Goal: Task Accomplishment & Management: Complete application form

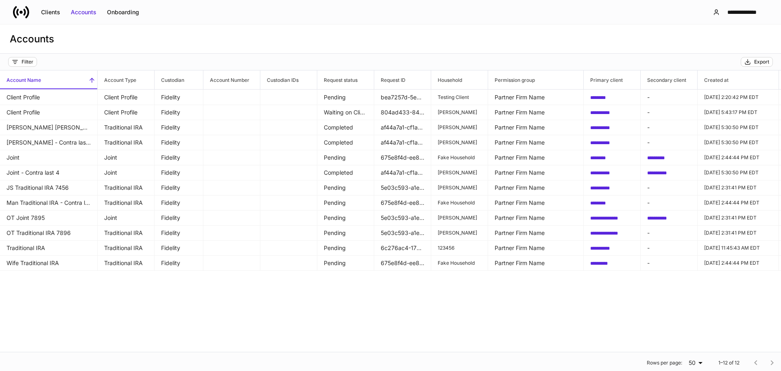
click at [28, 12] on icon at bounding box center [27, 12] width 4 height 12
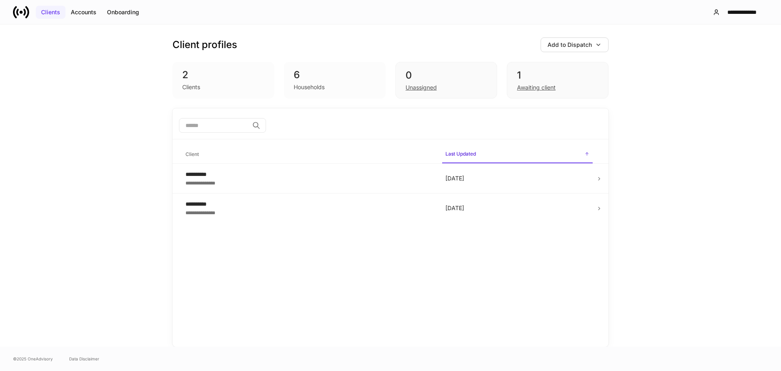
click at [59, 11] on div "Clients" at bounding box center [50, 12] width 19 height 8
click at [77, 15] on div "Accounts" at bounding box center [84, 12] width 26 height 8
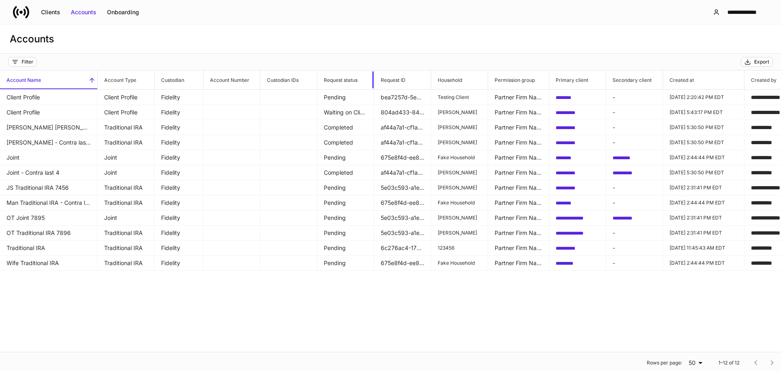
drag, startPoint x: 373, startPoint y: 77, endPoint x: 391, endPoint y: 79, distance: 17.9
click at [391, 79] on tr "Account Name Account Type Custodian Account Number Custodian IDs Request status…" at bounding box center [612, 79] width 1225 height 19
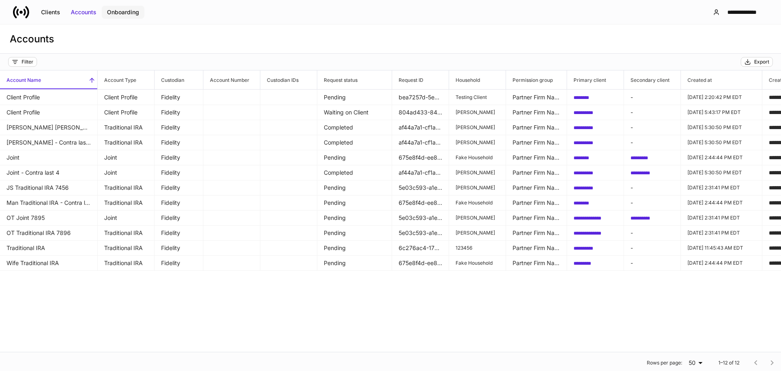
click at [133, 14] on div "Onboarding" at bounding box center [123, 12] width 32 height 8
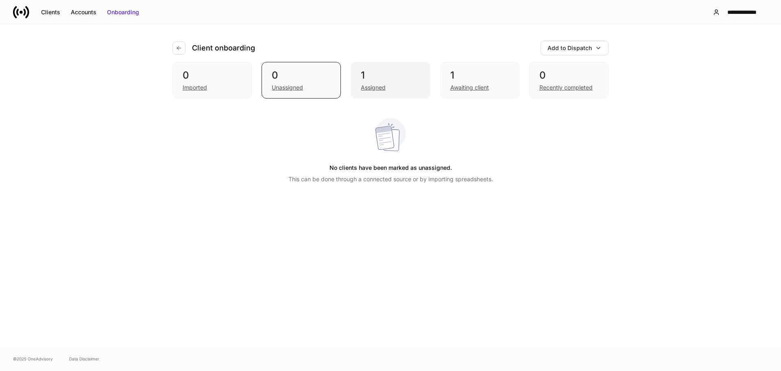
click at [378, 89] on div "Assigned" at bounding box center [373, 87] width 25 height 8
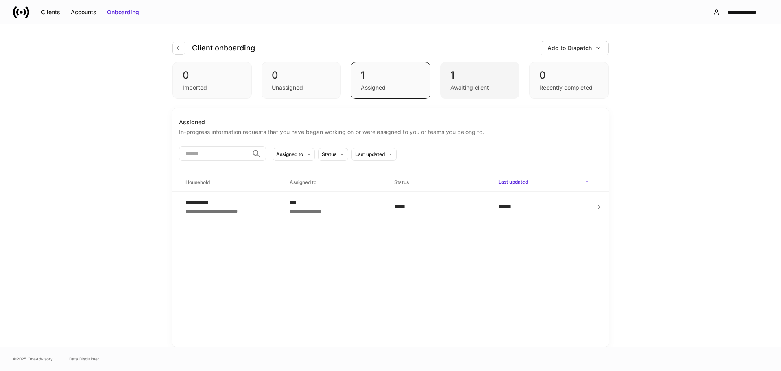
click at [462, 87] on div "Awaiting client" at bounding box center [469, 87] width 39 height 8
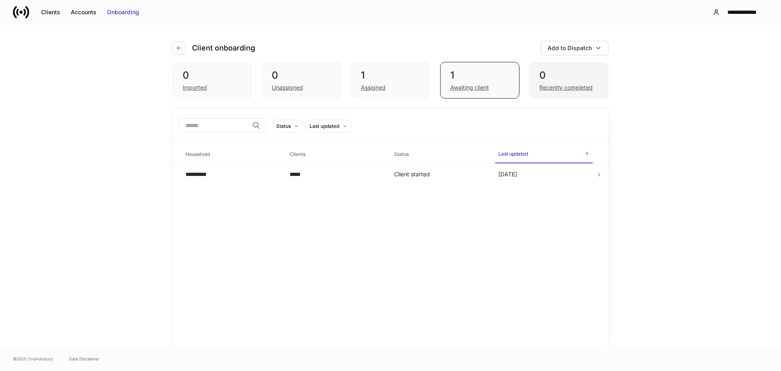
click at [571, 84] on div "Recently completed" at bounding box center [566, 87] width 53 height 8
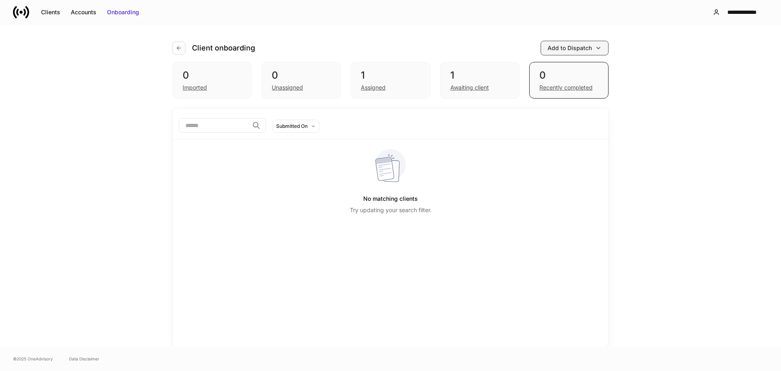
click at [582, 49] on div "Add to Dispatch" at bounding box center [570, 48] width 44 height 8
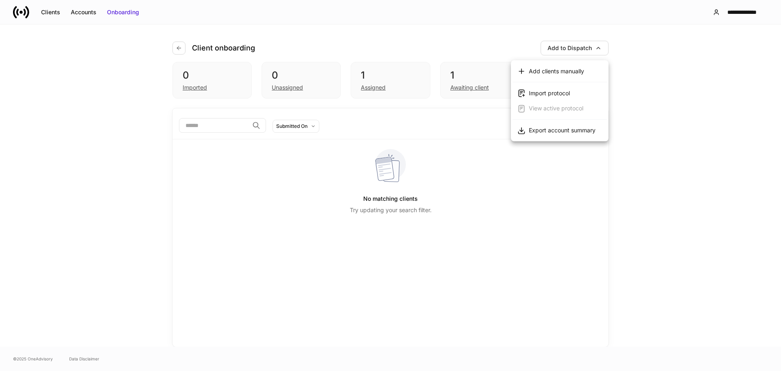
click at [571, 71] on div "Add clients manually" at bounding box center [556, 71] width 55 height 8
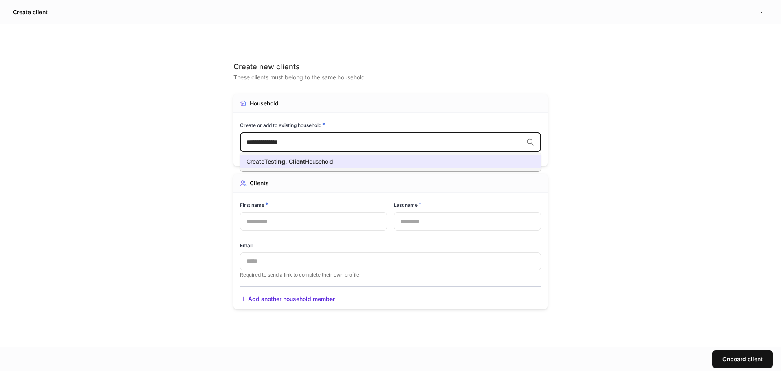
click at [295, 163] on span "Client" at bounding box center [297, 161] width 16 height 7
type input "**********"
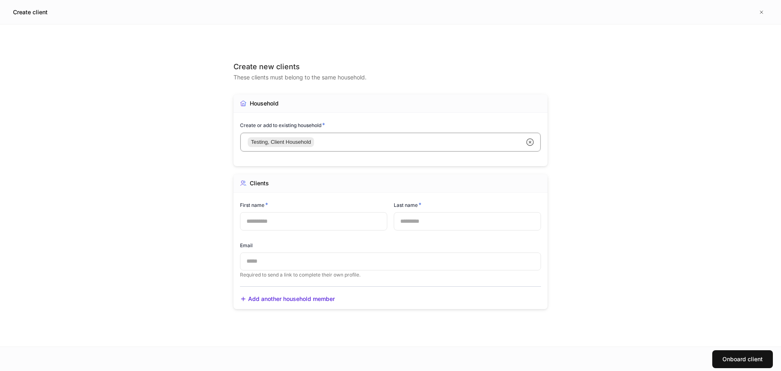
click at [290, 221] on input "text" at bounding box center [313, 221] width 147 height 18
type input "****"
type input "******"
click at [275, 254] on input "text" at bounding box center [390, 261] width 301 height 18
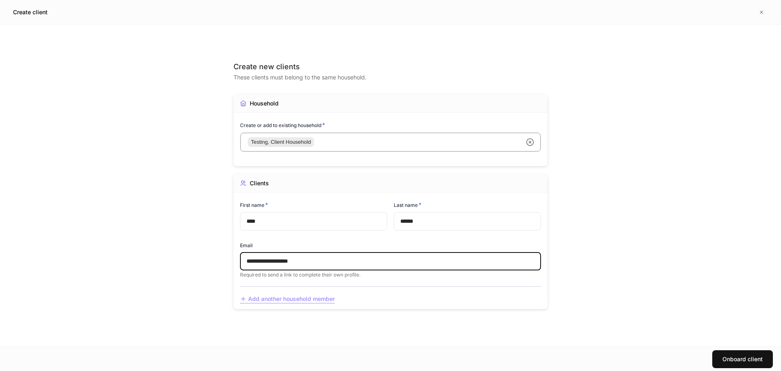
type input "**********"
click at [259, 298] on div "Add another household member" at bounding box center [287, 299] width 95 height 9
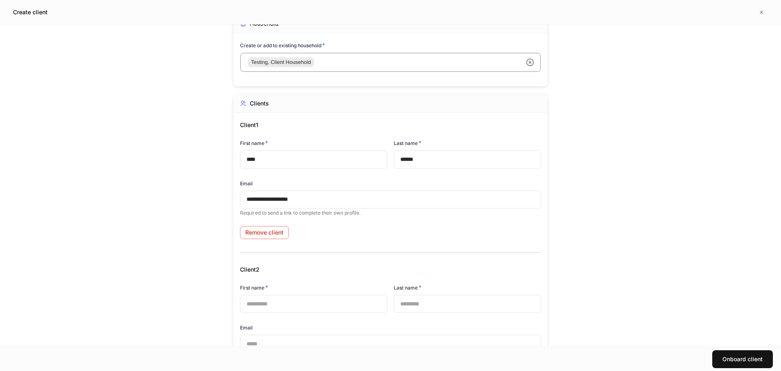
scroll to position [142, 0]
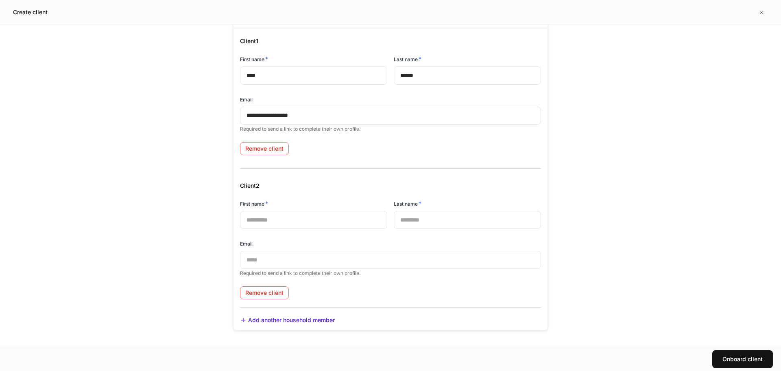
click at [275, 221] on input "text" at bounding box center [313, 220] width 147 height 18
type input "****"
type input "********"
click at [275, 266] on input "text" at bounding box center [390, 260] width 301 height 18
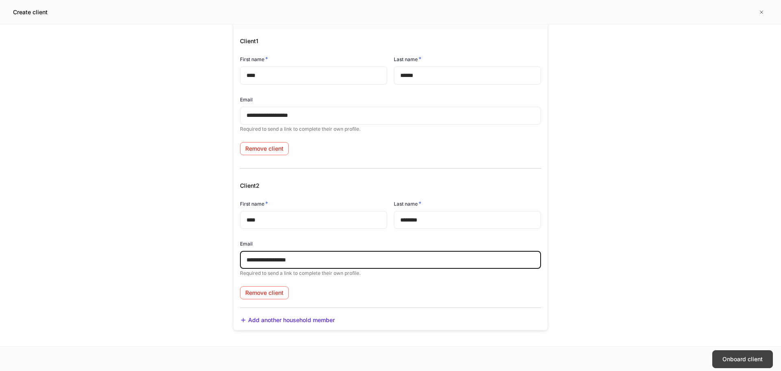
type input "**********"
click at [722, 358] on button "Onboard client" at bounding box center [743, 359] width 61 height 18
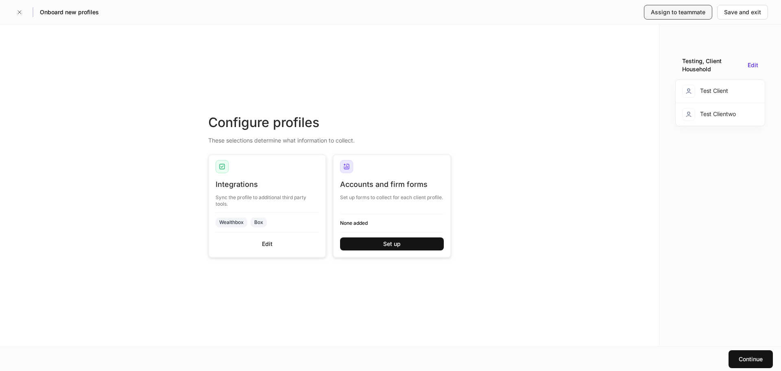
click at [684, 15] on div "Assign to teammate" at bounding box center [678, 12] width 55 height 8
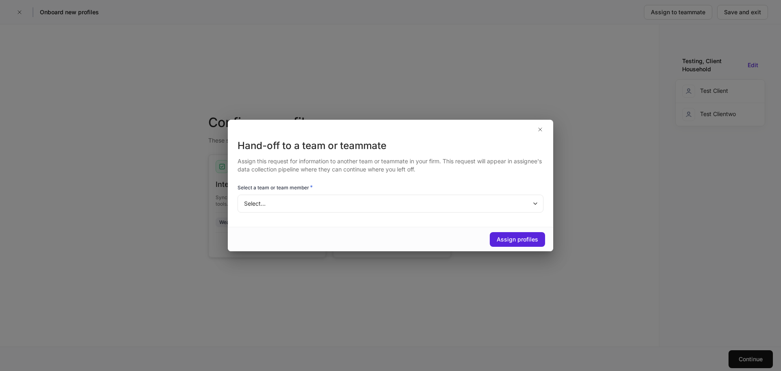
click at [309, 208] on body "Onboard new profiles Assign to teammate Save and exit Configure profiles These …" at bounding box center [390, 185] width 781 height 371
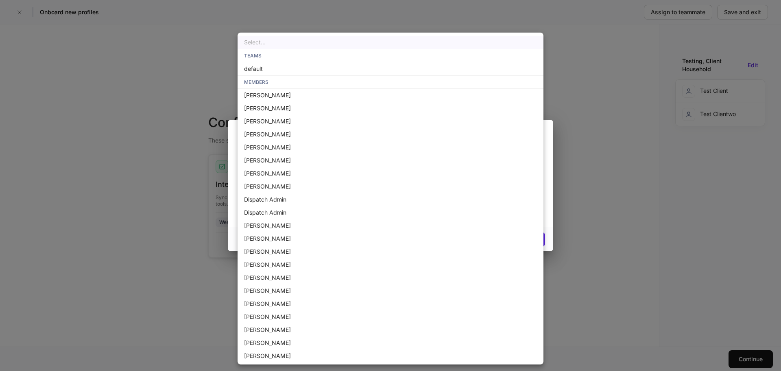
click at [607, 117] on div at bounding box center [390, 185] width 781 height 371
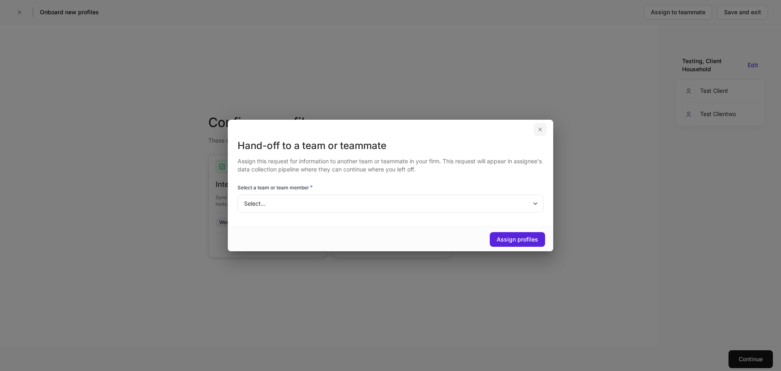
click at [540, 128] on icon "button" at bounding box center [540, 129] width 7 height 7
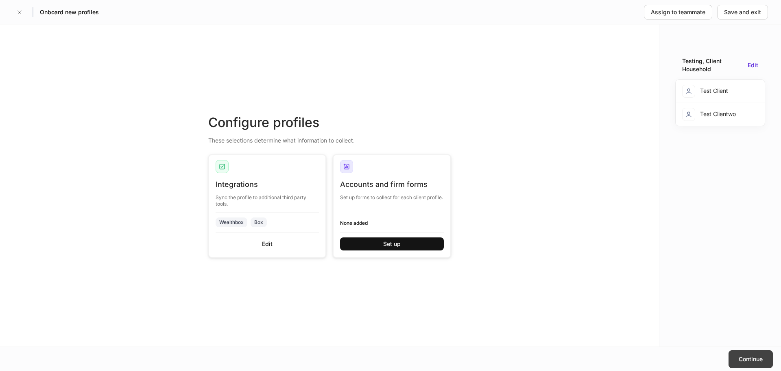
click at [748, 354] on button "Continue" at bounding box center [751, 359] width 44 height 18
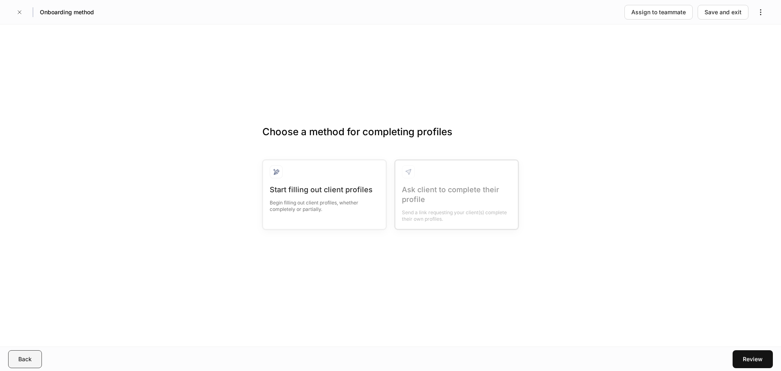
click at [28, 358] on div "Back" at bounding box center [24, 359] width 13 height 8
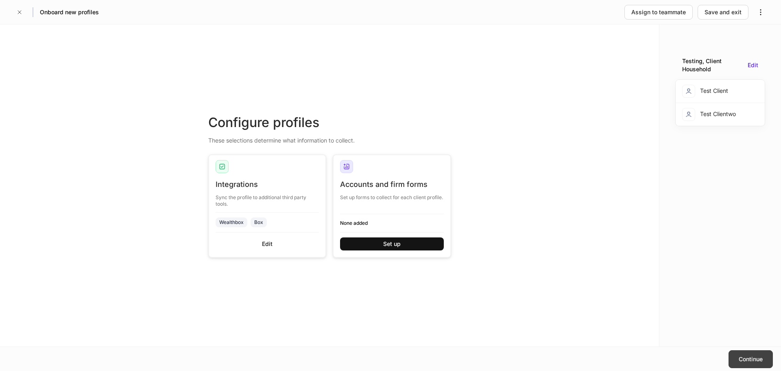
click at [737, 351] on button "Continue" at bounding box center [751, 359] width 44 height 18
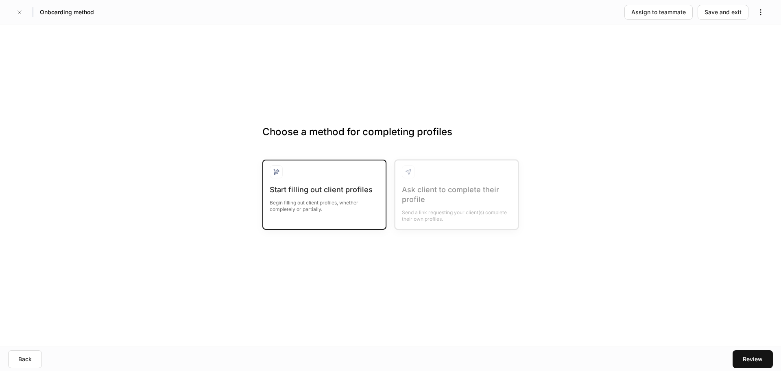
click at [295, 195] on div "Begin filling out client profiles, whether completely or partially." at bounding box center [324, 204] width 109 height 18
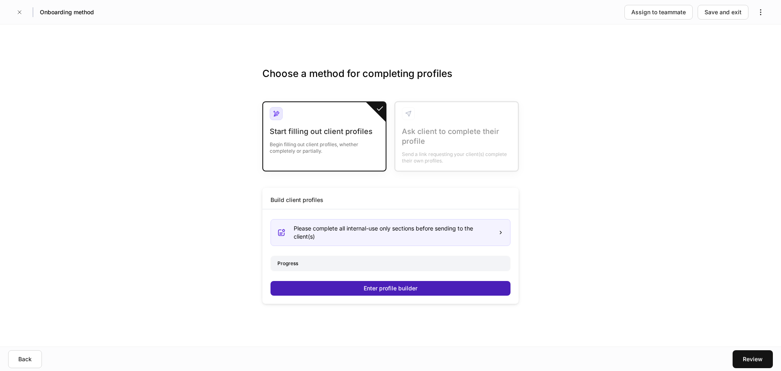
click at [367, 289] on div "Enter profile builder" at bounding box center [391, 288] width 54 height 8
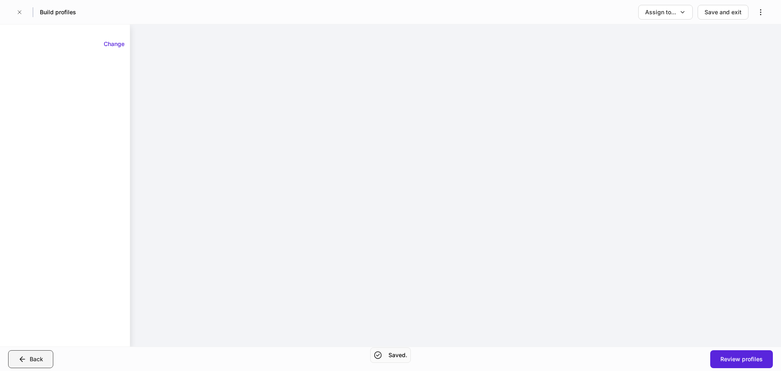
click at [44, 359] on button "Back" at bounding box center [30, 359] width 45 height 18
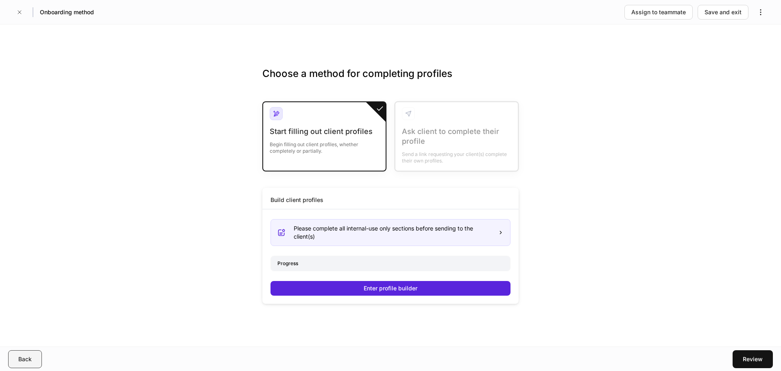
click at [26, 360] on div "Back" at bounding box center [24, 359] width 13 height 8
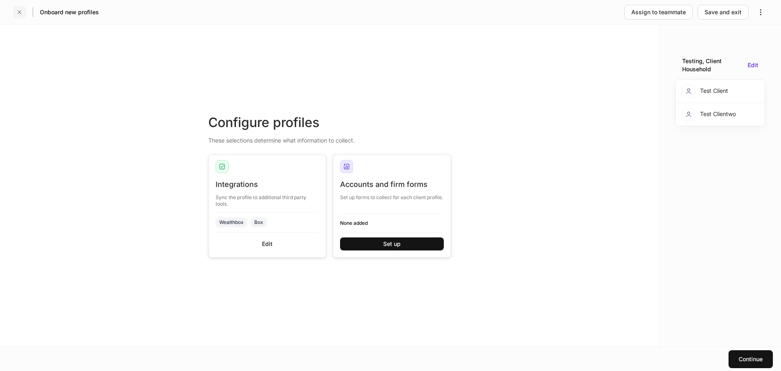
click at [24, 8] on button "button" at bounding box center [19, 12] width 13 height 13
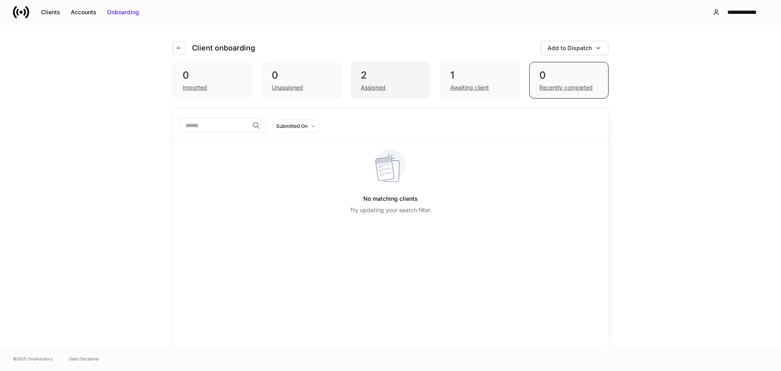
click at [371, 81] on div "2" at bounding box center [390, 75] width 59 height 13
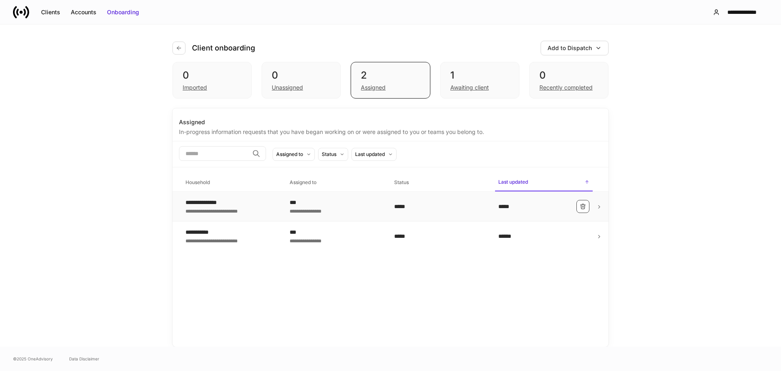
click at [583, 208] on icon "button" at bounding box center [583, 206] width 7 height 7
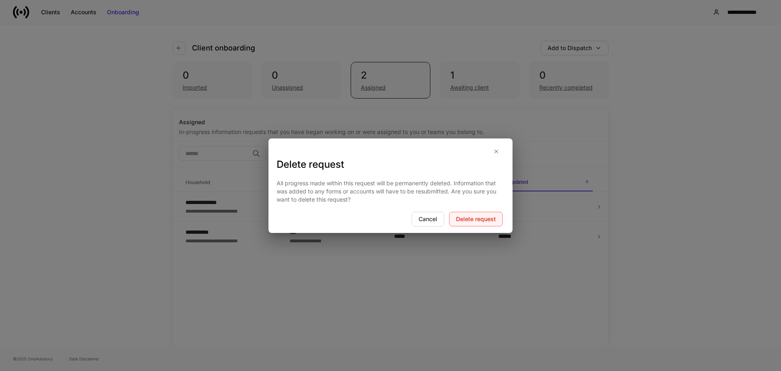
click at [490, 220] on div "Delete request" at bounding box center [476, 219] width 40 height 8
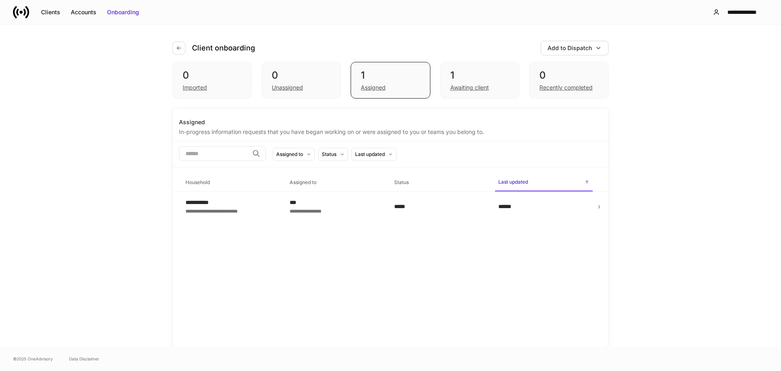
click at [14, 8] on icon at bounding box center [15, 12] width 4 height 12
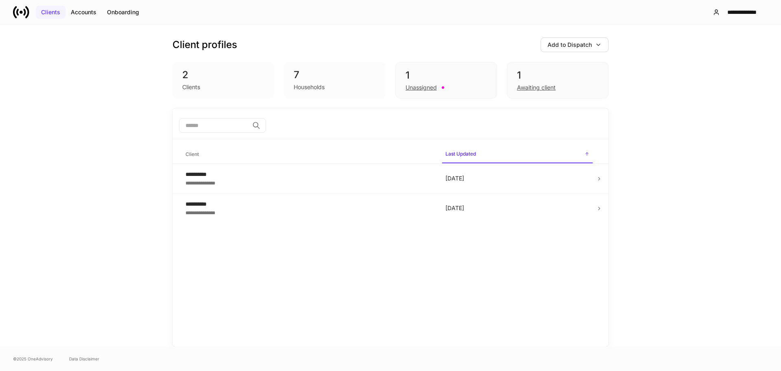
click at [54, 16] on div "Clients" at bounding box center [50, 12] width 19 height 8
click at [84, 12] on div "Accounts" at bounding box center [84, 12] width 26 height 8
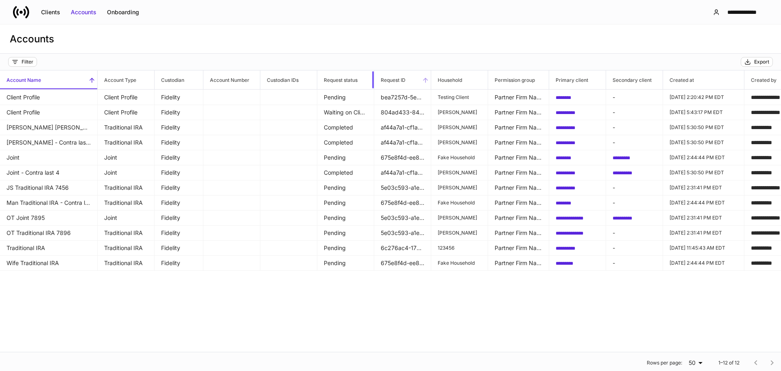
drag, startPoint x: 373, startPoint y: 79, endPoint x: 394, endPoint y: 79, distance: 20.8
click at [394, 79] on tr "Account Name Account Type Custodian Account Number Custodian IDs Request status…" at bounding box center [612, 79] width 1225 height 19
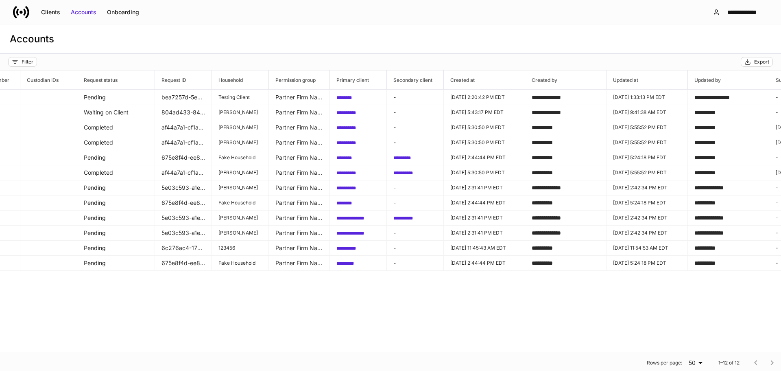
scroll to position [0, 280]
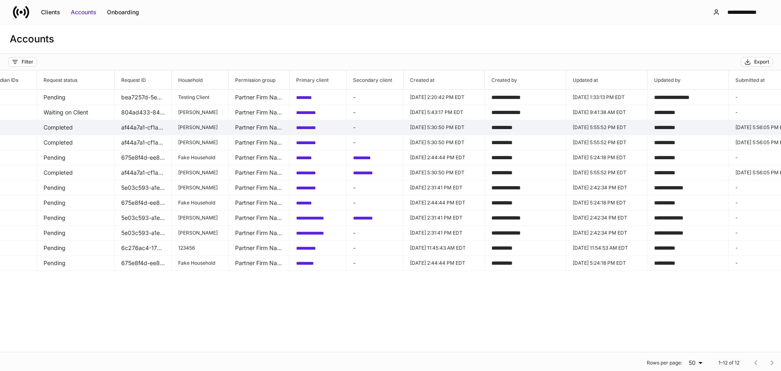
drag, startPoint x: 519, startPoint y: 130, endPoint x: 493, endPoint y: 126, distance: 26.4
click at [493, 126] on span "**********" at bounding box center [502, 128] width 21 height 6
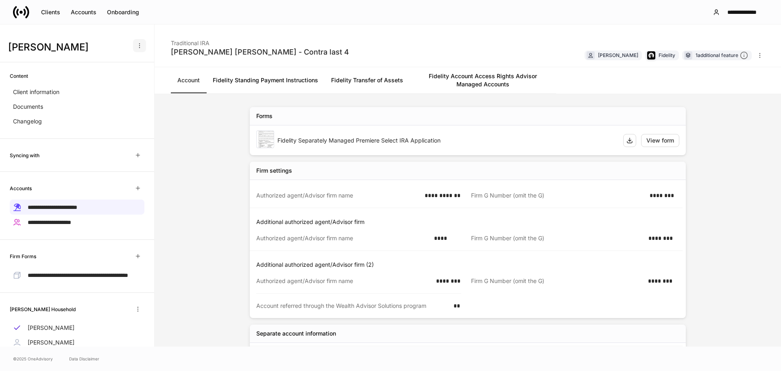
click at [136, 46] on icon "button" at bounding box center [139, 45] width 7 height 7
click at [118, 85] on p "Delete client profile" at bounding box center [105, 85] width 51 height 8
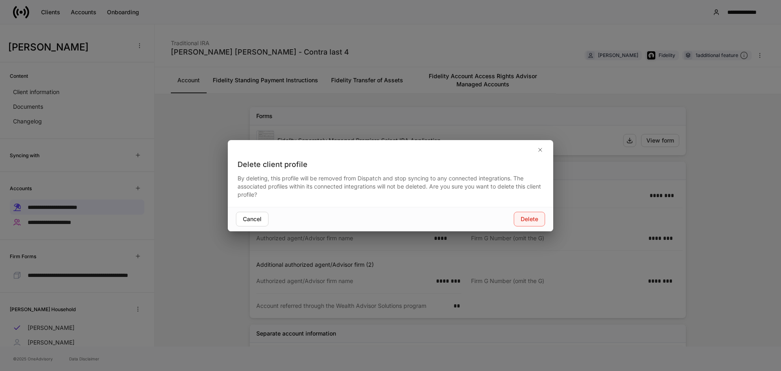
click at [516, 220] on button "Delete" at bounding box center [529, 219] width 31 height 15
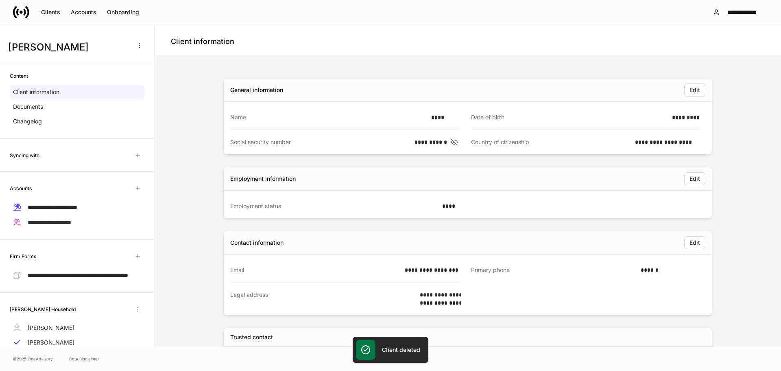
click at [28, 13] on icon at bounding box center [27, 12] width 4 height 12
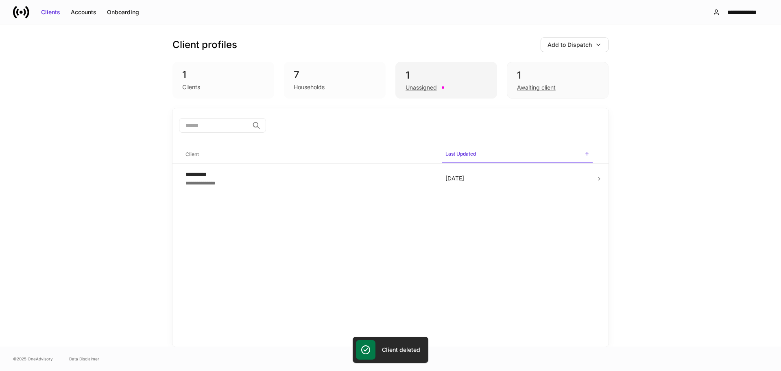
click at [437, 84] on div "Unassigned" at bounding box center [421, 87] width 31 height 8
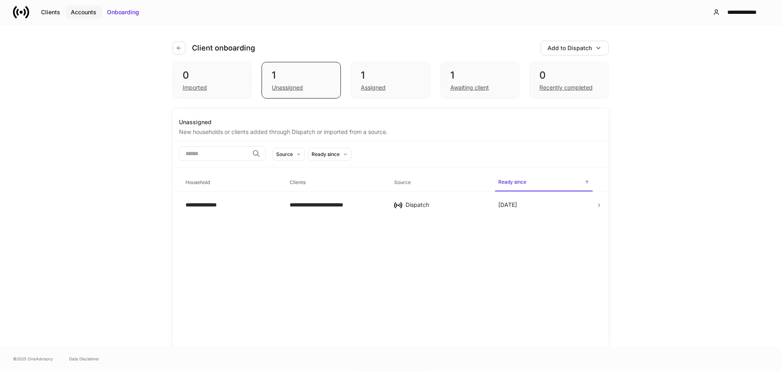
click at [90, 14] on div "Accounts" at bounding box center [84, 12] width 26 height 8
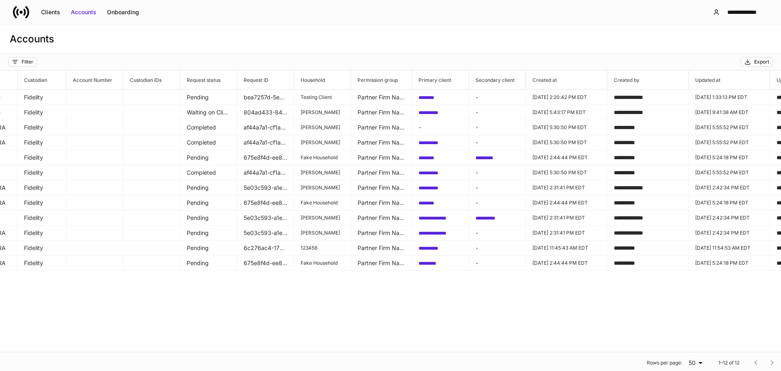
scroll to position [0, 172]
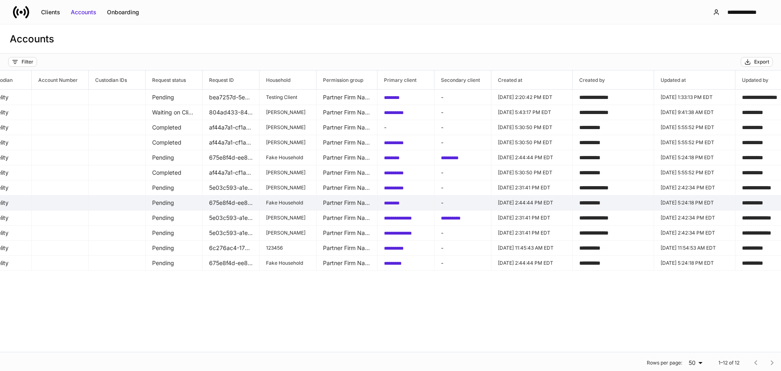
click at [169, 202] on td "Pending" at bounding box center [174, 202] width 57 height 15
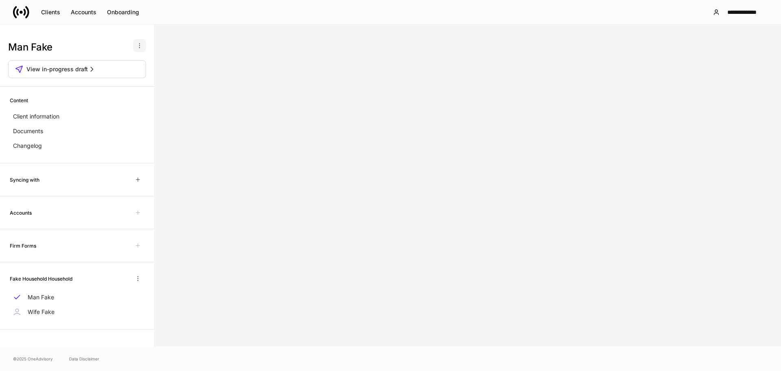
click at [140, 45] on icon "button" at bounding box center [139, 45] width 7 height 7
click at [121, 87] on p "Delete client profile" at bounding box center [111, 85] width 51 height 8
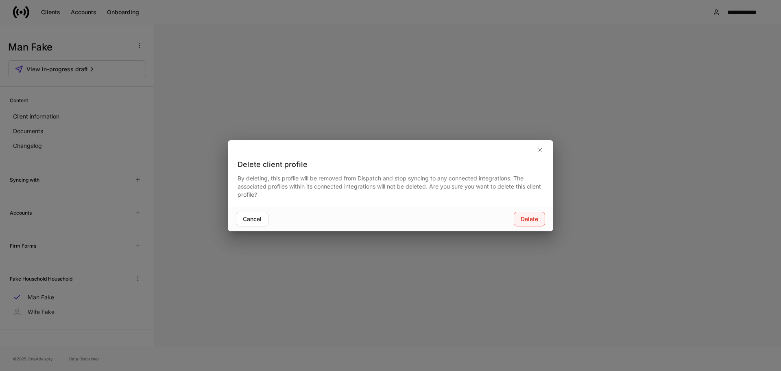
click at [538, 222] on div "Delete" at bounding box center [529, 219] width 17 height 8
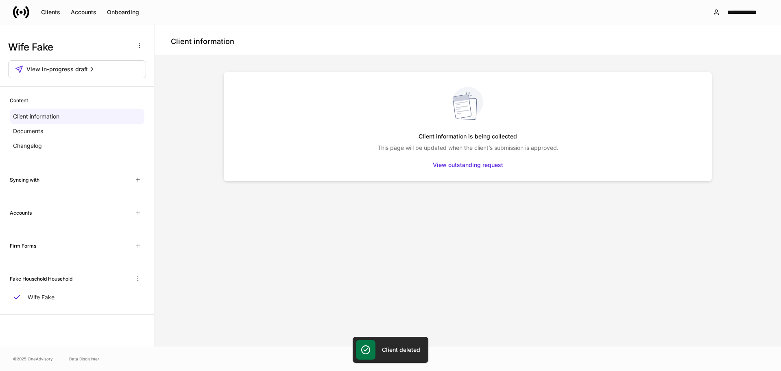
click at [23, 12] on icon at bounding box center [21, 12] width 16 height 16
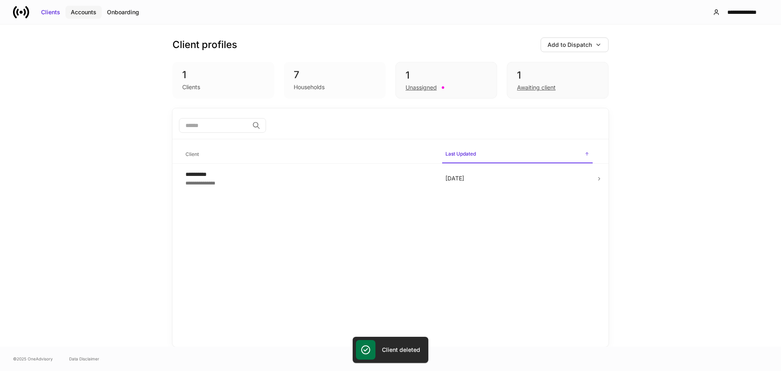
click at [84, 6] on button "Accounts" at bounding box center [84, 12] width 36 height 13
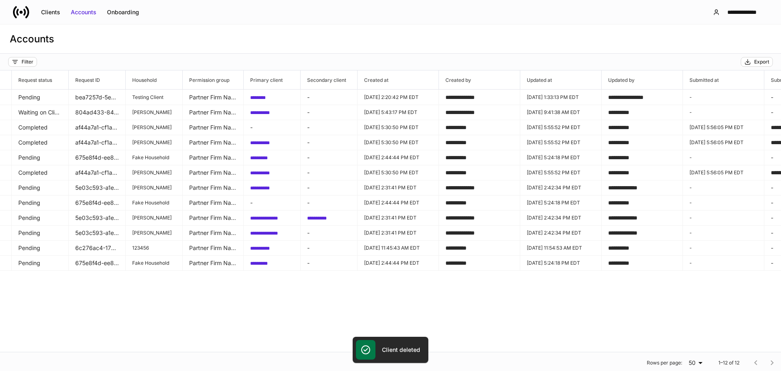
scroll to position [0, 312]
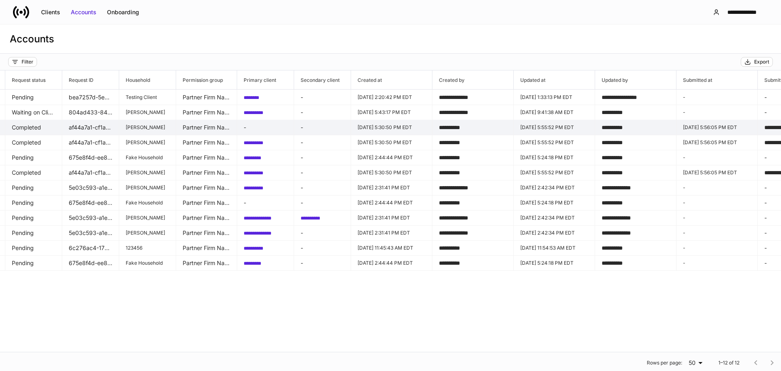
click at [34, 128] on td "Completed" at bounding box center [33, 127] width 57 height 15
click at [245, 127] on p "-" at bounding box center [266, 127] width 44 height 8
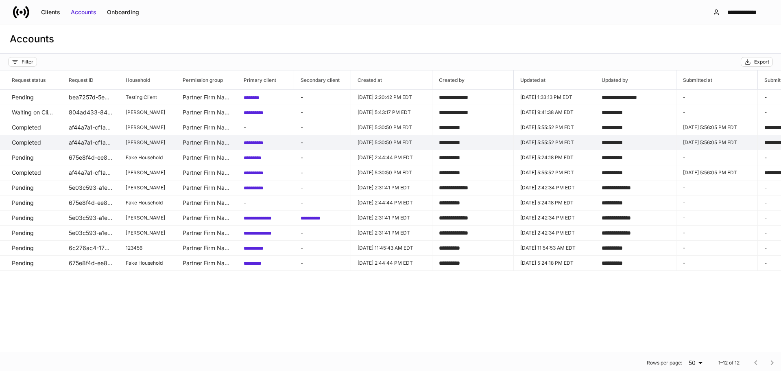
click at [254, 141] on span "**********" at bounding box center [254, 142] width 20 height 5
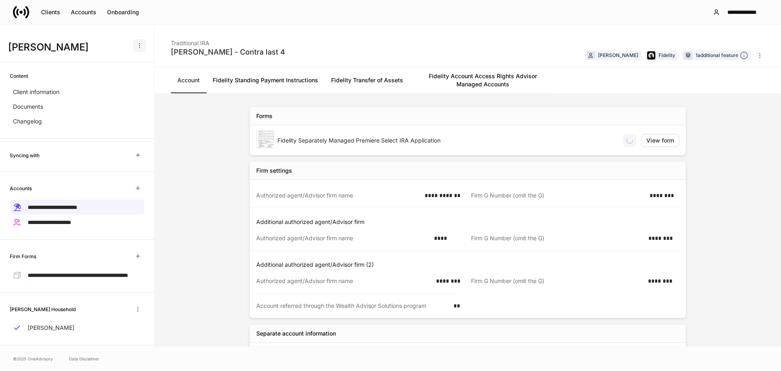
click at [136, 45] on icon "button" at bounding box center [139, 45] width 7 height 7
click at [113, 86] on p "Delete client profile" at bounding box center [105, 85] width 51 height 8
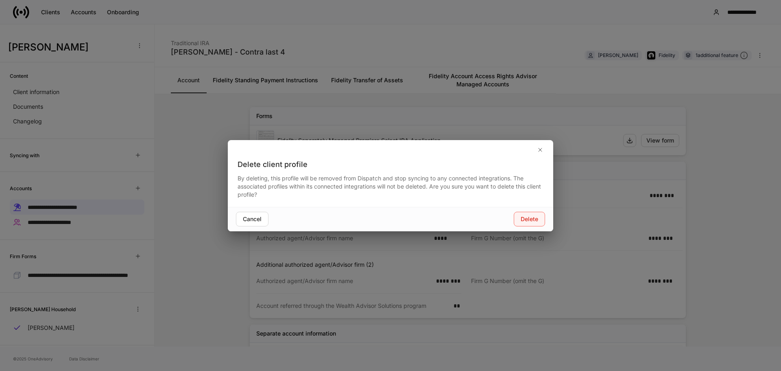
click at [518, 219] on button "Delete" at bounding box center [529, 219] width 31 height 15
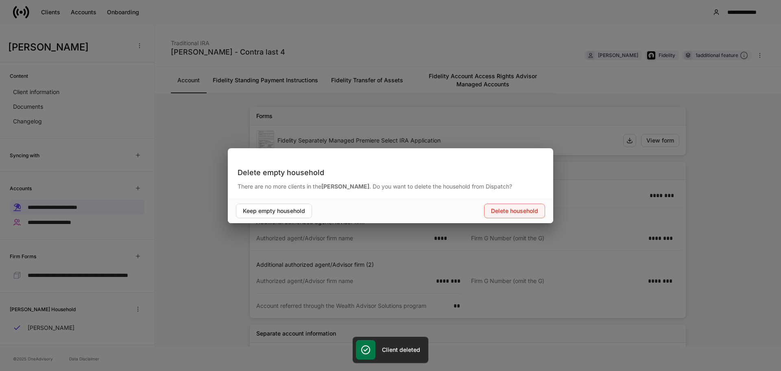
click at [519, 206] on button "Delete household" at bounding box center [514, 210] width 61 height 15
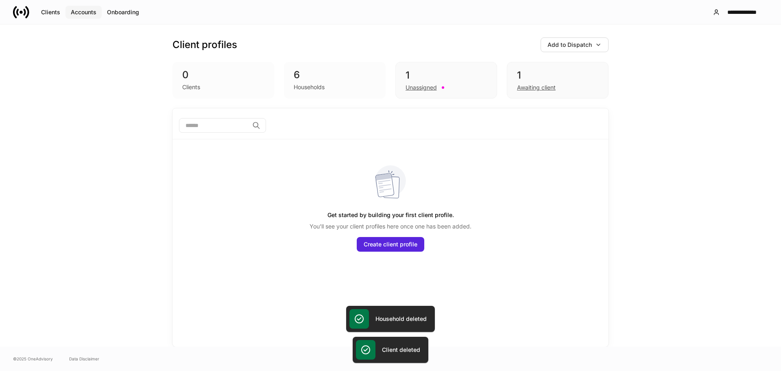
click at [81, 10] on div "Accounts" at bounding box center [84, 12] width 26 height 8
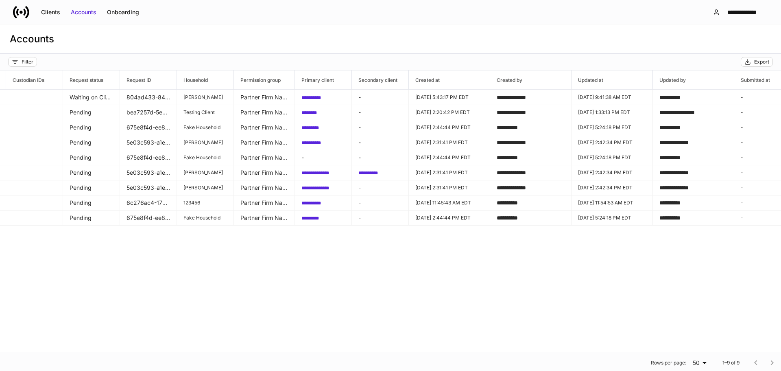
scroll to position [0, 261]
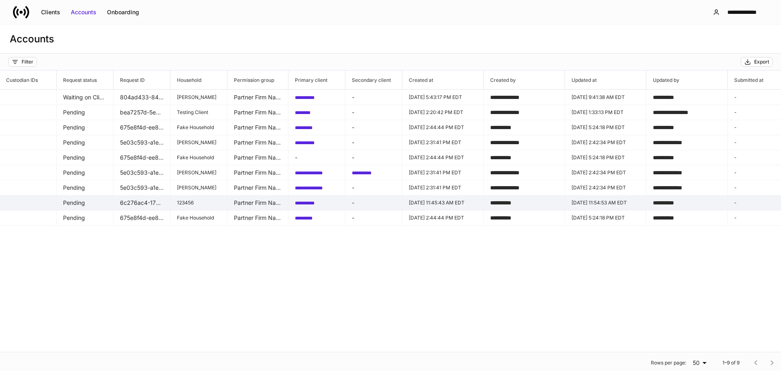
click at [308, 204] on span "**********" at bounding box center [305, 203] width 20 height 5
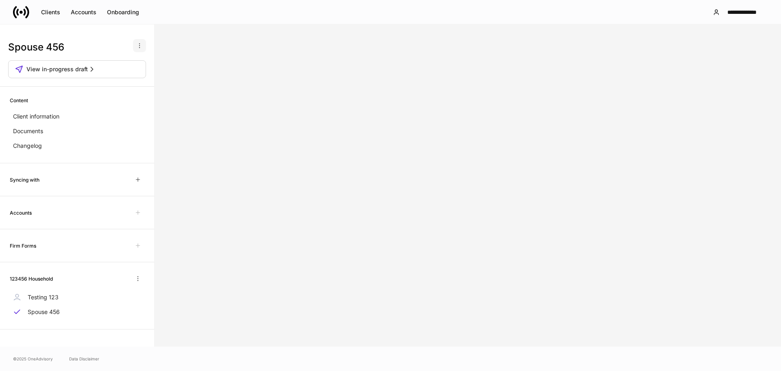
click at [142, 44] on icon "button" at bounding box center [139, 45] width 7 height 7
click at [126, 83] on p "Delete client profile" at bounding box center [111, 85] width 51 height 8
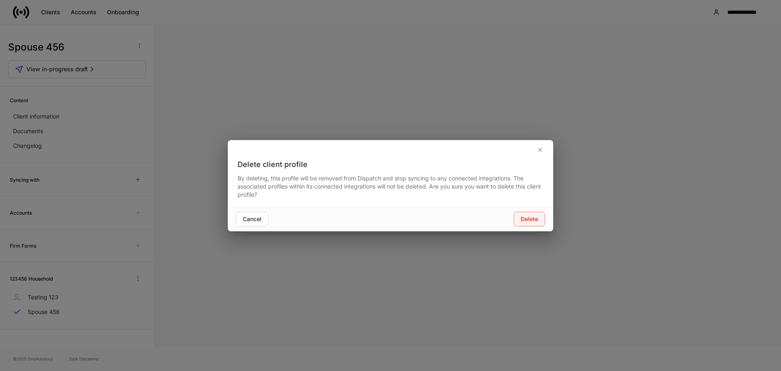
click at [533, 215] on div "Delete" at bounding box center [529, 219] width 17 height 8
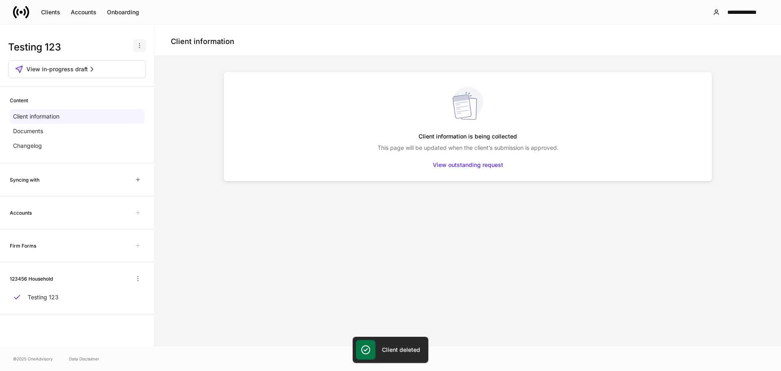
click at [143, 42] on button "button" at bounding box center [139, 45] width 13 height 13
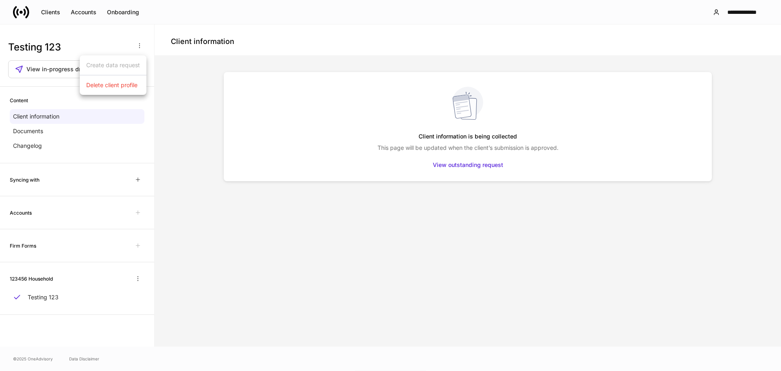
click at [127, 86] on p "Delete client profile" at bounding box center [111, 85] width 51 height 8
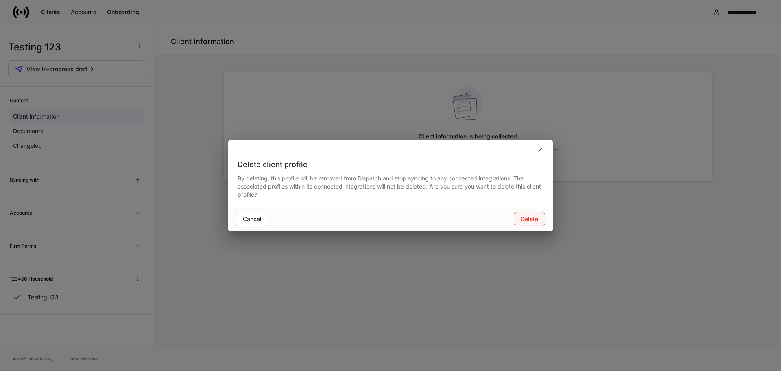
click at [536, 218] on div "Delete" at bounding box center [529, 219] width 17 height 8
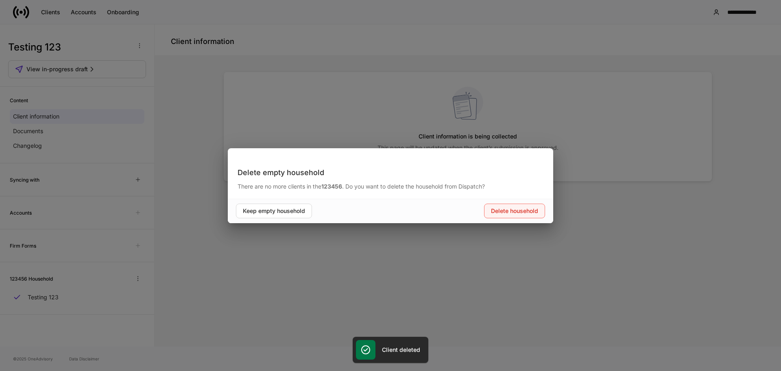
click at [522, 213] on div "Delete household" at bounding box center [514, 211] width 47 height 8
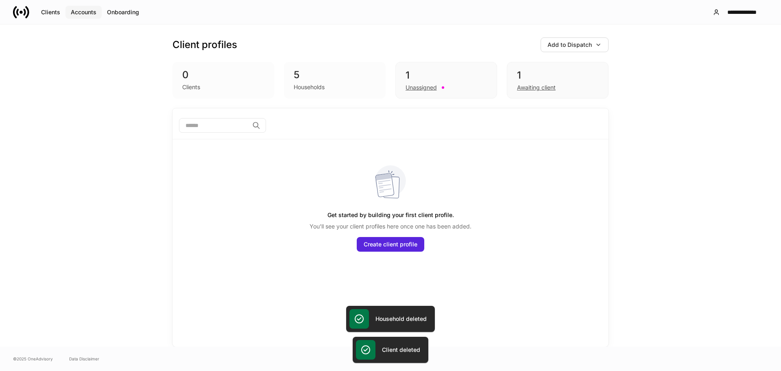
click at [77, 12] on div "Accounts" at bounding box center [84, 12] width 26 height 8
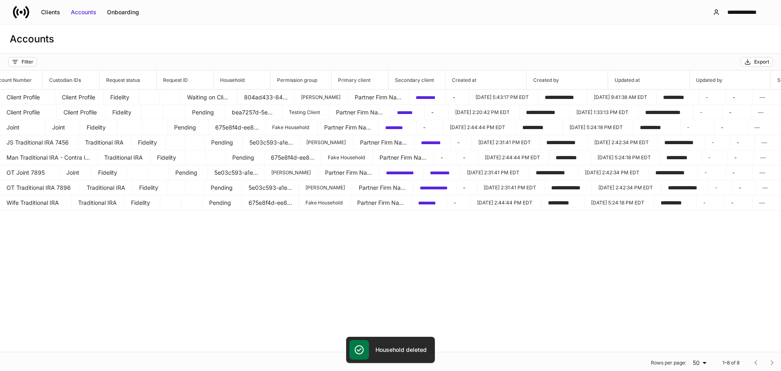
scroll to position [0, 222]
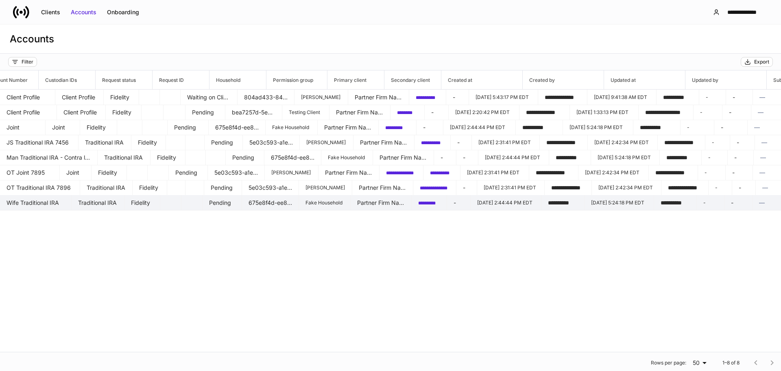
click at [418, 201] on span "*********" at bounding box center [426, 203] width 17 height 5
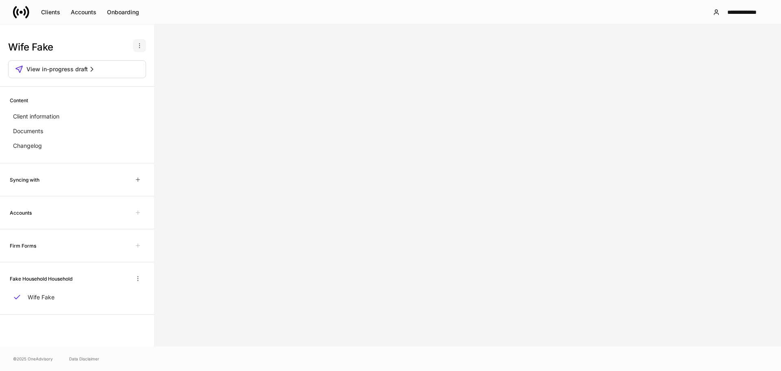
click at [140, 45] on icon "button" at bounding box center [139, 45] width 7 height 7
click at [118, 83] on p "Delete client profile" at bounding box center [111, 85] width 51 height 8
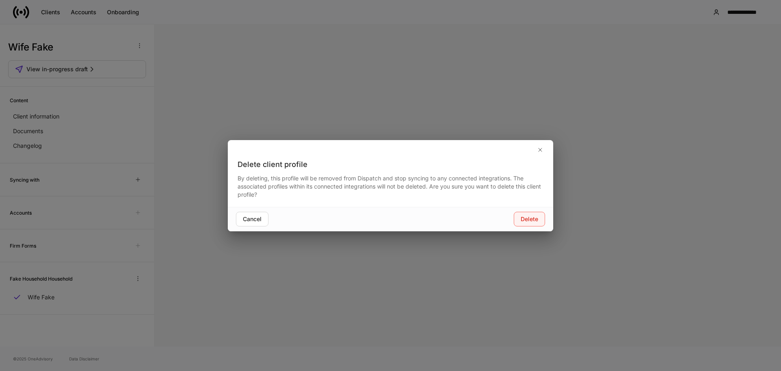
click at [520, 217] on button "Delete" at bounding box center [529, 219] width 31 height 15
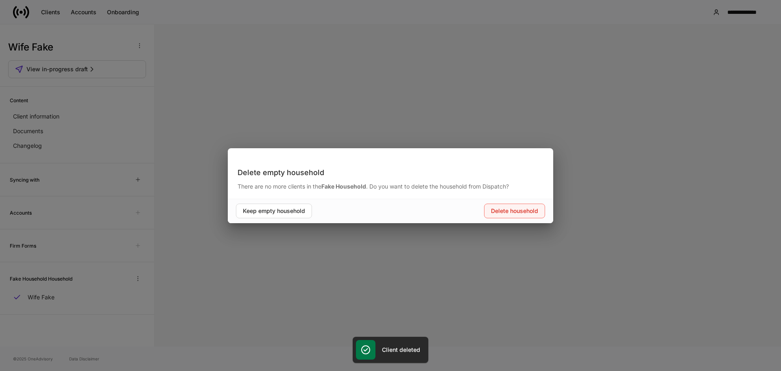
click at [516, 208] on div "Delete household" at bounding box center [514, 211] width 47 height 8
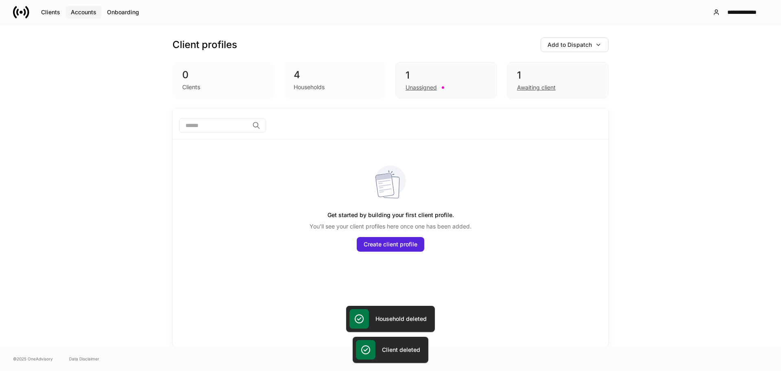
click at [83, 11] on div "Accounts" at bounding box center [84, 12] width 26 height 8
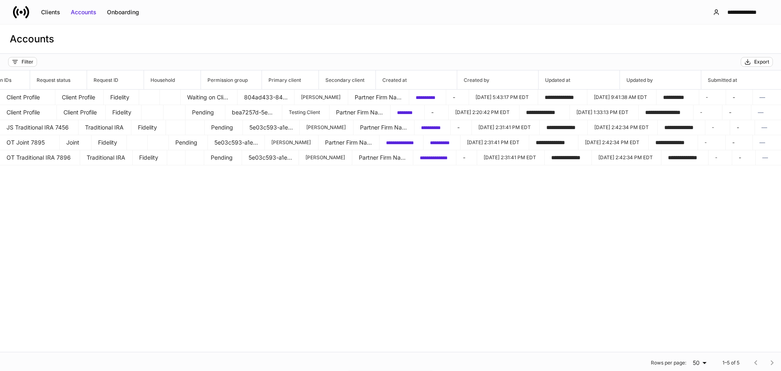
scroll to position [0, 288]
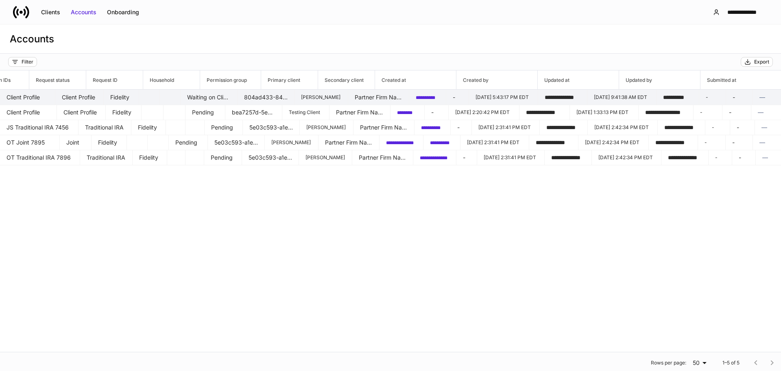
click at [416, 97] on span "**********" at bounding box center [426, 97] width 20 height 5
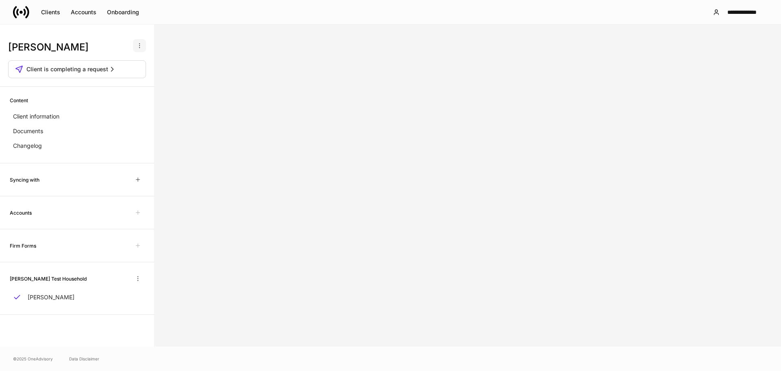
click at [137, 46] on icon "button" at bounding box center [139, 45] width 7 height 7
click at [125, 85] on p "Delete client profile" at bounding box center [111, 85] width 51 height 8
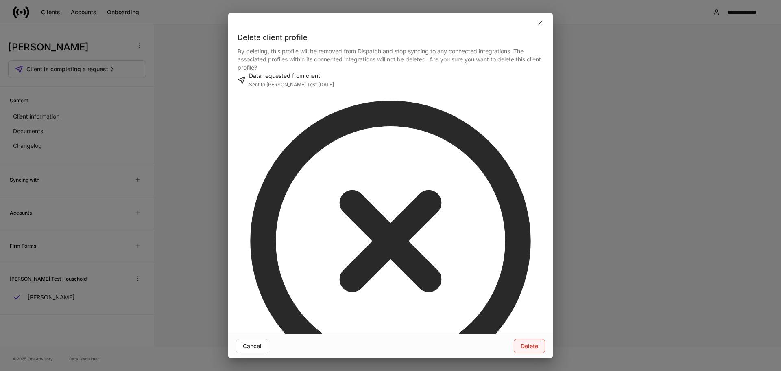
click at [531, 342] on div "Delete" at bounding box center [529, 346] width 17 height 8
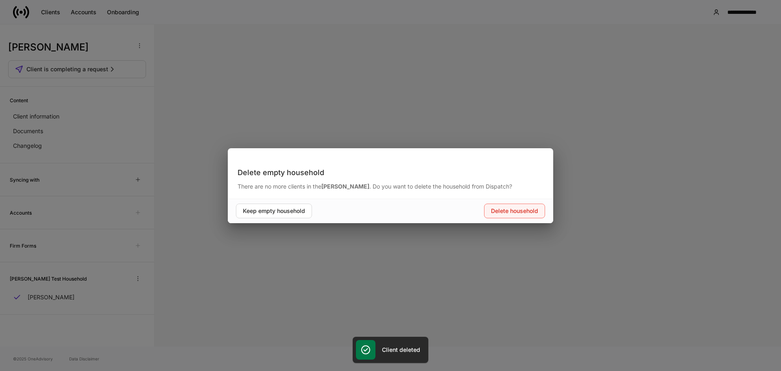
click at [518, 207] on div "Delete household" at bounding box center [514, 211] width 47 height 8
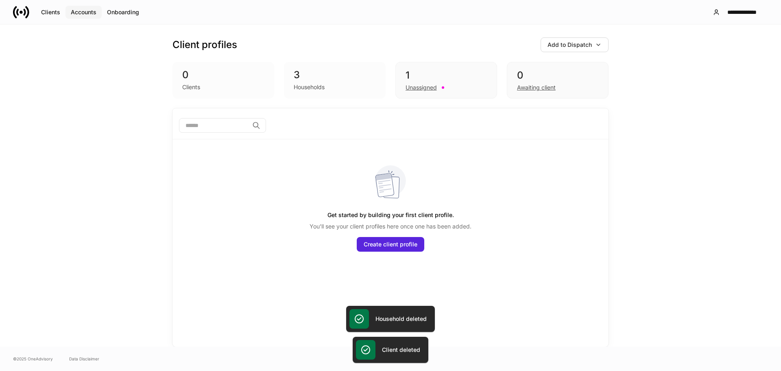
click at [74, 7] on button "Accounts" at bounding box center [84, 12] width 36 height 13
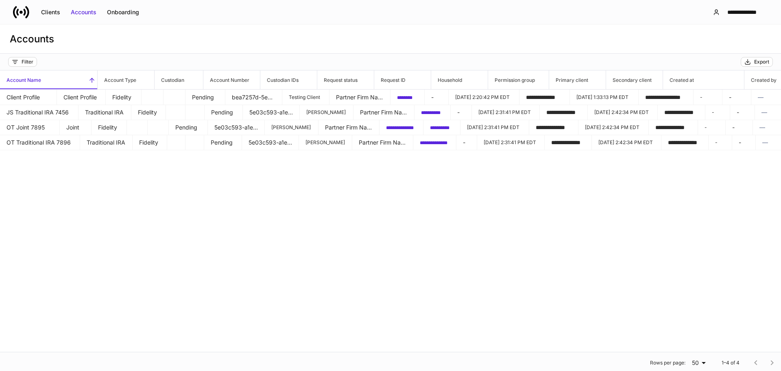
click at [30, 13] on link at bounding box center [24, 12] width 23 height 16
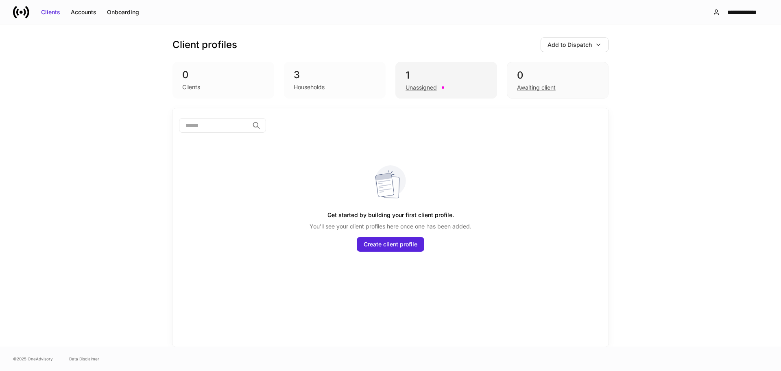
click at [432, 85] on div "Unassigned" at bounding box center [421, 87] width 31 height 8
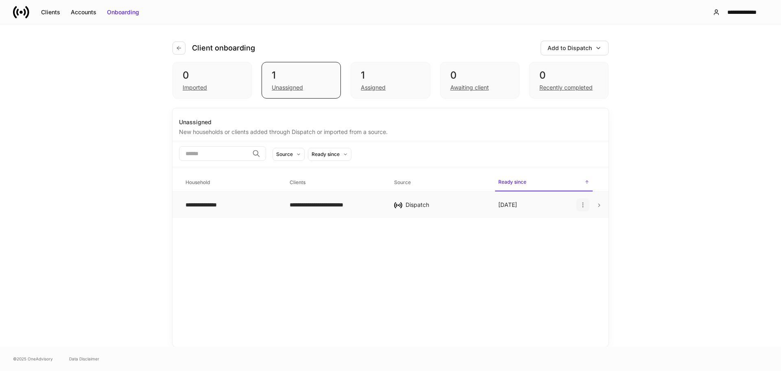
click at [582, 204] on icon "button" at bounding box center [583, 204] width 7 height 7
click at [557, 245] on p "Delete household" at bounding box center [554, 244] width 46 height 8
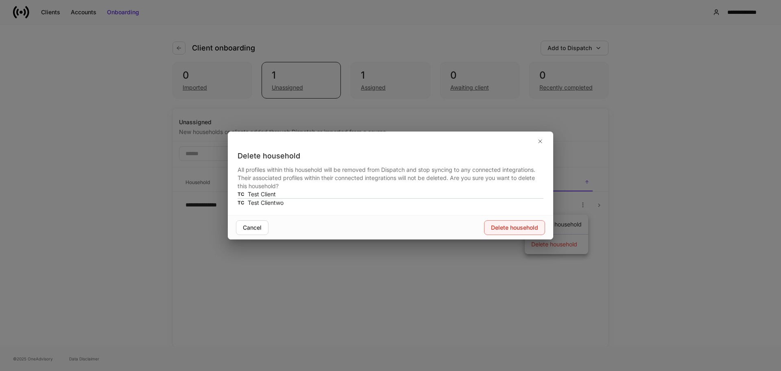
click at [521, 232] on div "Delete household" at bounding box center [514, 227] width 47 height 8
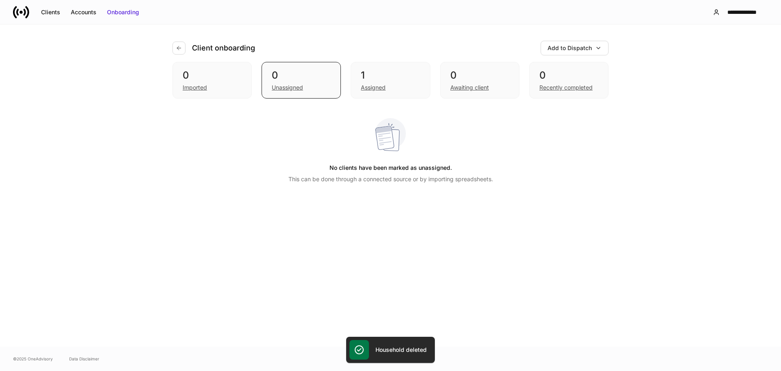
click at [29, 11] on icon at bounding box center [27, 12] width 4 height 12
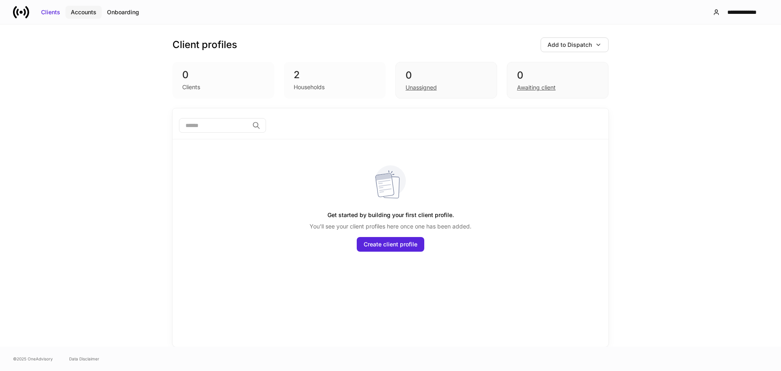
click at [85, 12] on div "Accounts" at bounding box center [84, 12] width 26 height 8
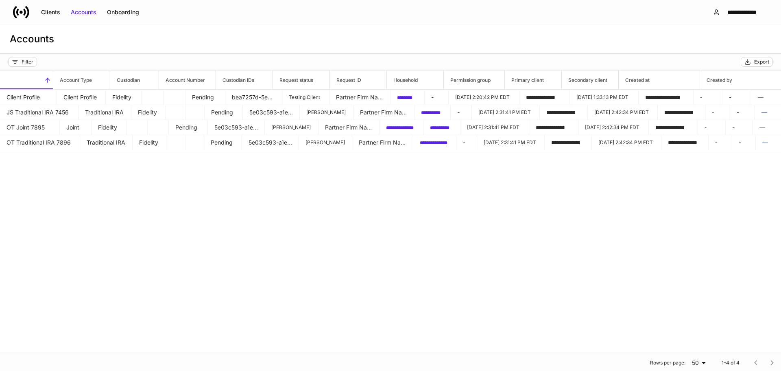
scroll to position [0, 38]
click at [24, 61] on div "Filter" at bounding box center [28, 62] width 12 height 7
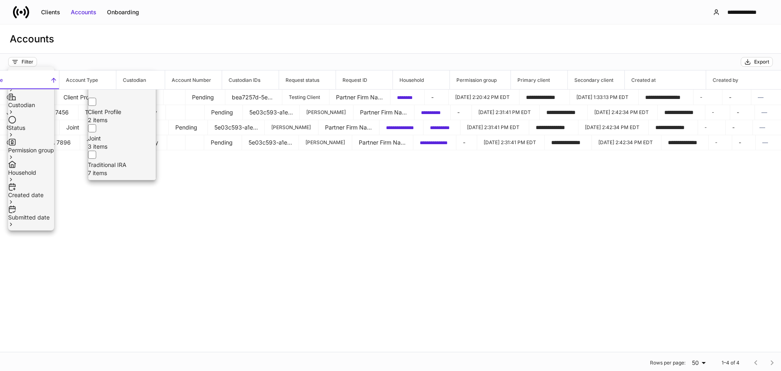
click at [77, 49] on div at bounding box center [390, 185] width 781 height 371
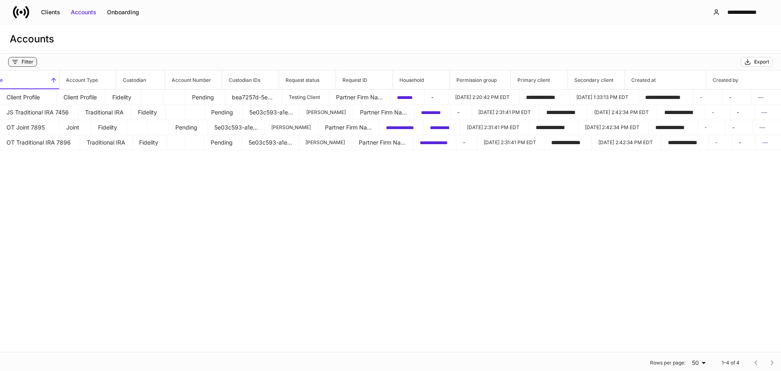
click at [28, 60] on div "Filter" at bounding box center [28, 62] width 12 height 7
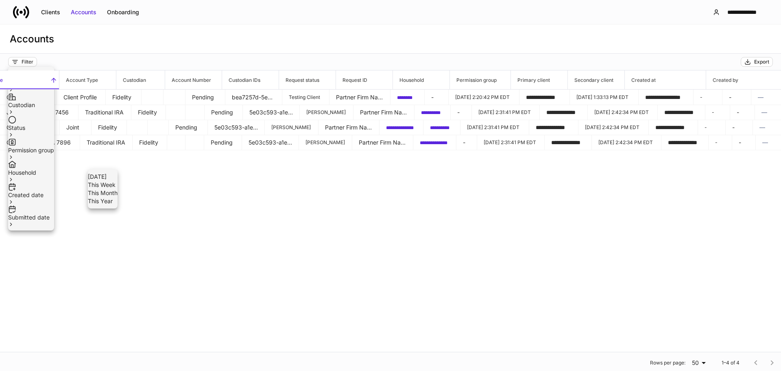
click at [338, 262] on div at bounding box center [390, 185] width 781 height 371
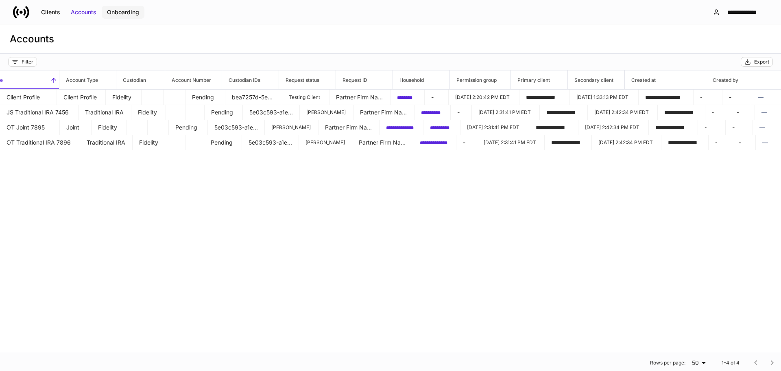
click at [123, 13] on div "Onboarding" at bounding box center [123, 12] width 32 height 8
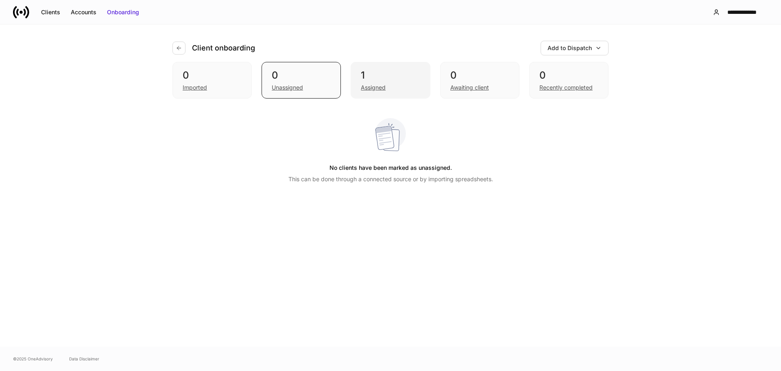
click at [381, 84] on div "Assigned" at bounding box center [373, 87] width 25 height 8
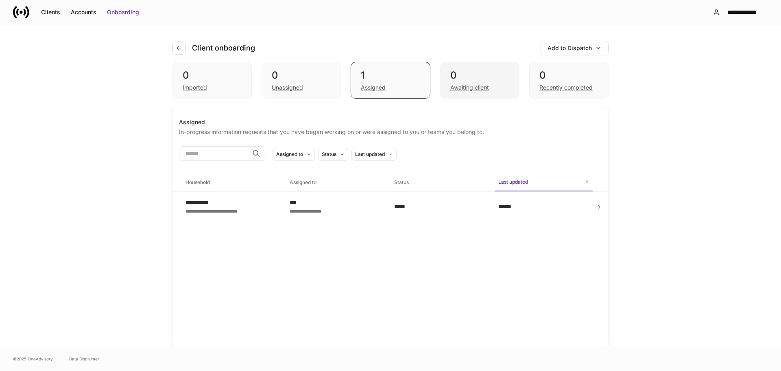
click at [477, 85] on div "Awaiting client" at bounding box center [469, 87] width 39 height 8
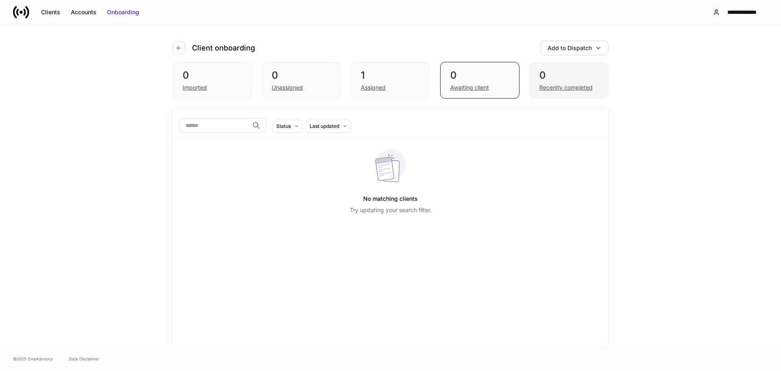
click at [570, 87] on div "Recently completed" at bounding box center [566, 87] width 53 height 8
click at [12, 9] on div "**********" at bounding box center [390, 12] width 781 height 24
click at [18, 9] on icon at bounding box center [17, 12] width 2 height 7
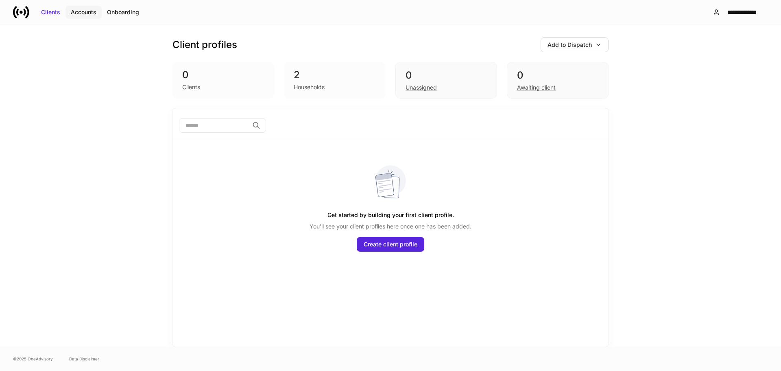
click at [84, 9] on div "Accounts" at bounding box center [84, 12] width 26 height 8
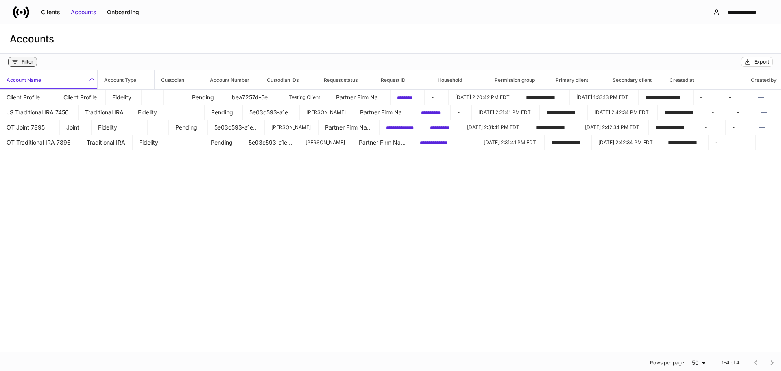
click at [31, 63] on div "Filter" at bounding box center [28, 62] width 12 height 7
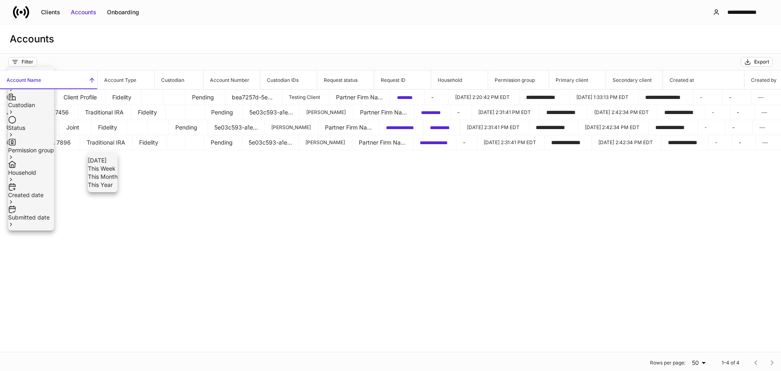
click at [330, 262] on div at bounding box center [390, 185] width 781 height 371
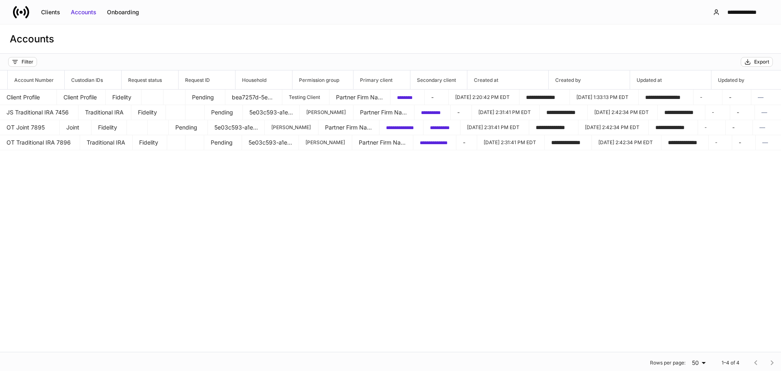
scroll to position [0, 176]
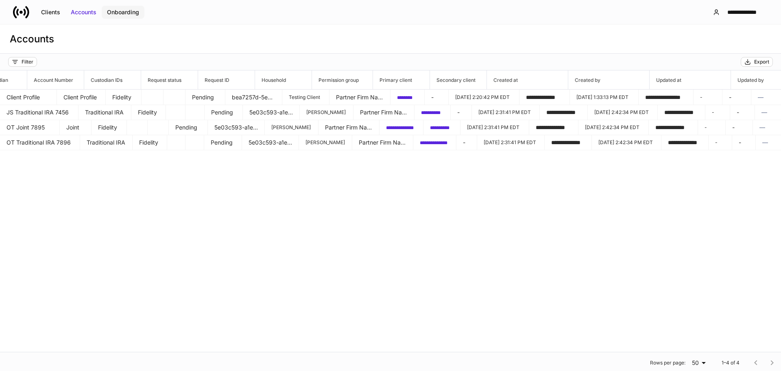
click at [125, 11] on div "Onboarding" at bounding box center [123, 12] width 32 height 8
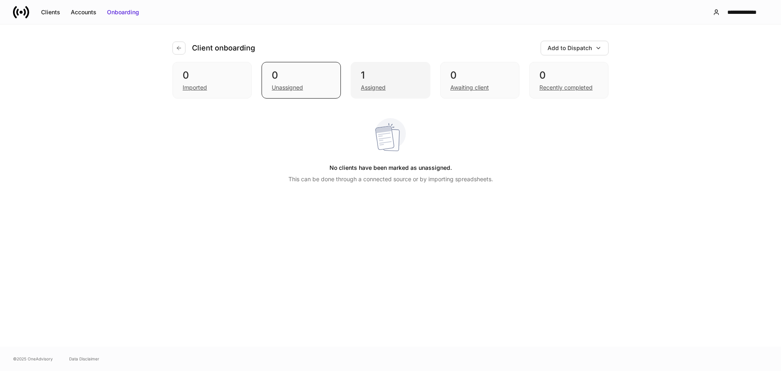
click at [367, 86] on div "Assigned" at bounding box center [373, 87] width 25 height 8
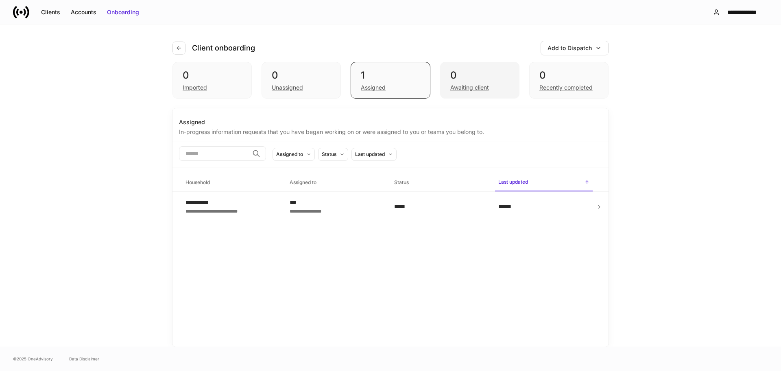
click at [463, 90] on div "Awaiting client" at bounding box center [469, 87] width 39 height 8
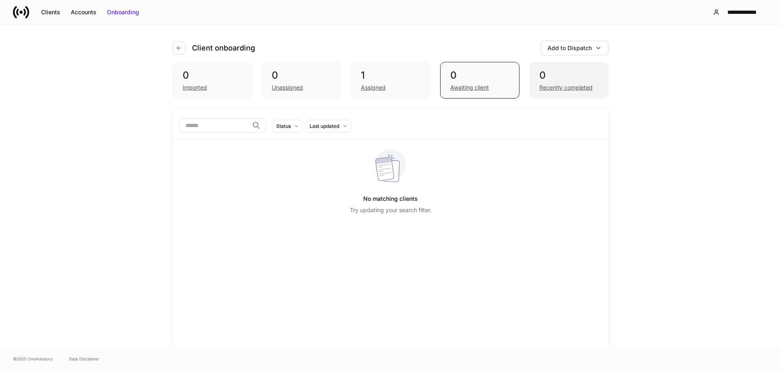
click at [564, 92] on div "0 Recently completed" at bounding box center [568, 80] width 79 height 37
click at [571, 52] on div "Add to Dispatch" at bounding box center [570, 48] width 44 height 8
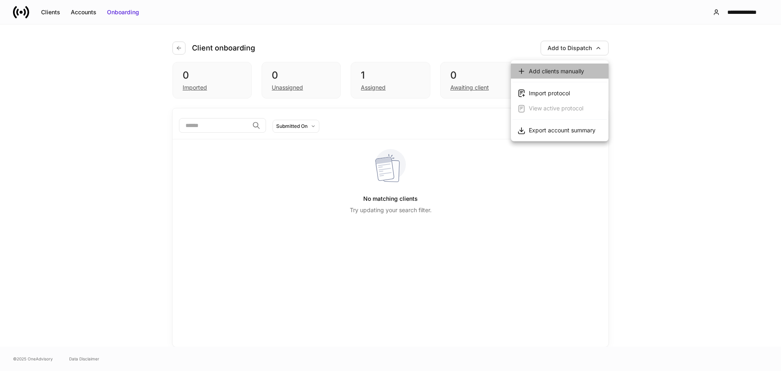
click at [545, 75] on div "Add clients manually" at bounding box center [556, 71] width 55 height 8
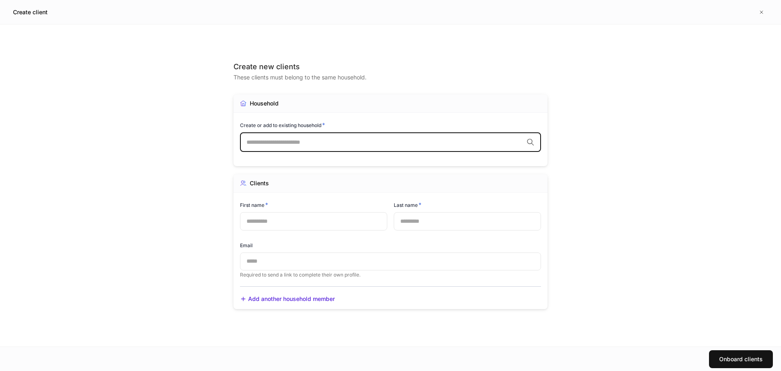
type input "*"
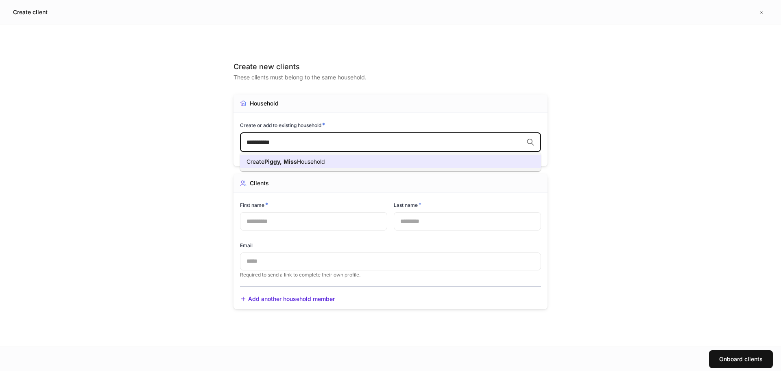
click at [324, 160] on span "Household" at bounding box center [311, 161] width 28 height 7
type input "**********"
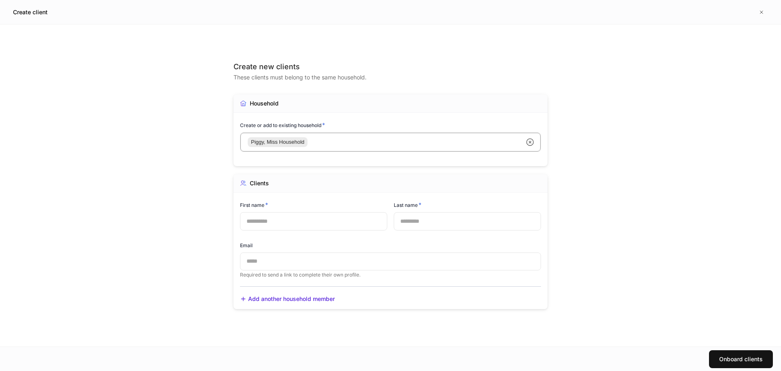
click at [280, 219] on input "text" at bounding box center [313, 221] width 147 height 18
type input "****"
type input "*****"
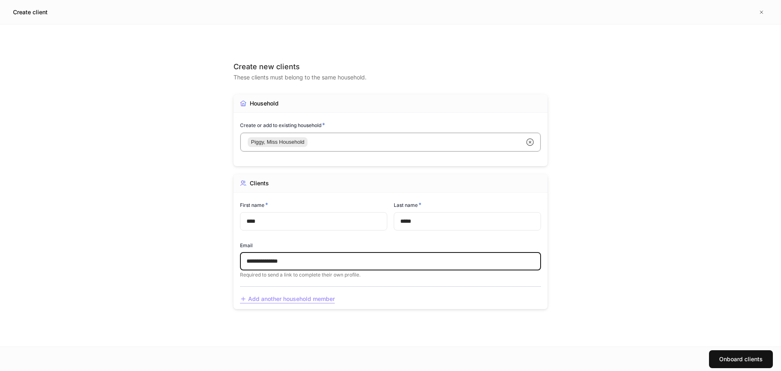
type input "**********"
click at [272, 299] on div "Add another household member" at bounding box center [287, 299] width 95 height 9
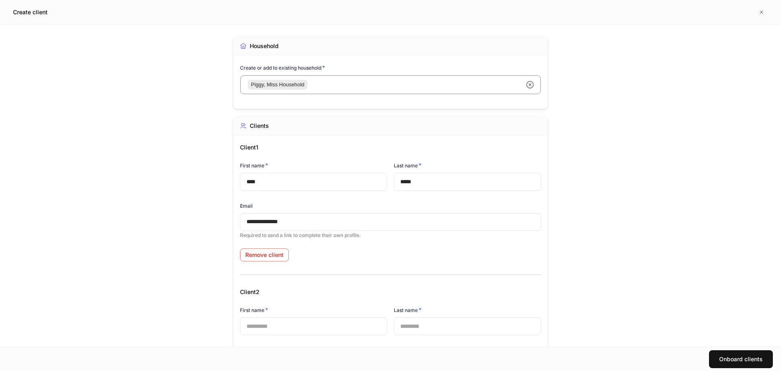
scroll to position [81, 0]
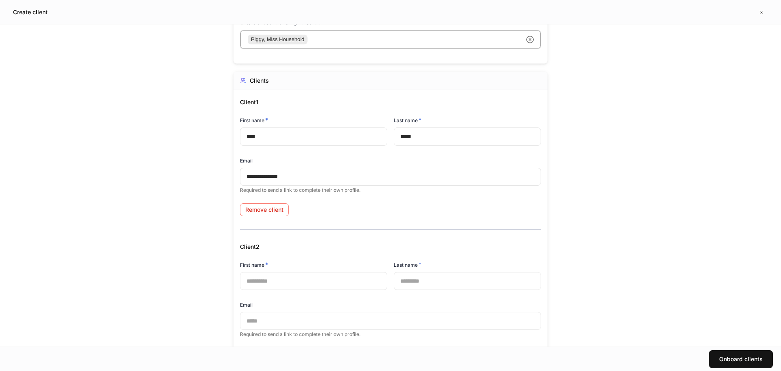
click at [270, 279] on input "text" at bounding box center [313, 281] width 147 height 18
type input "**"
type input "*****"
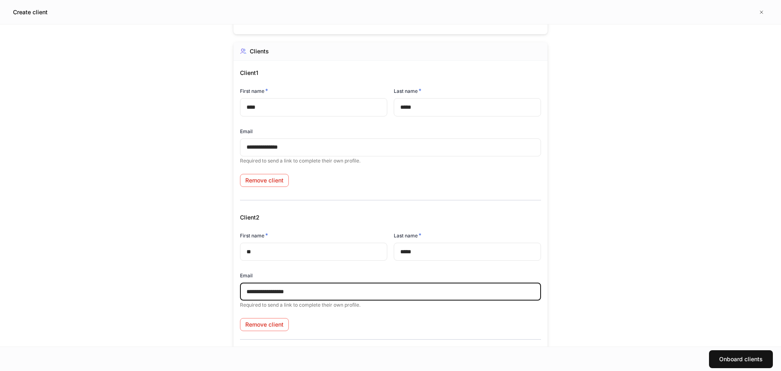
scroll to position [142, 0]
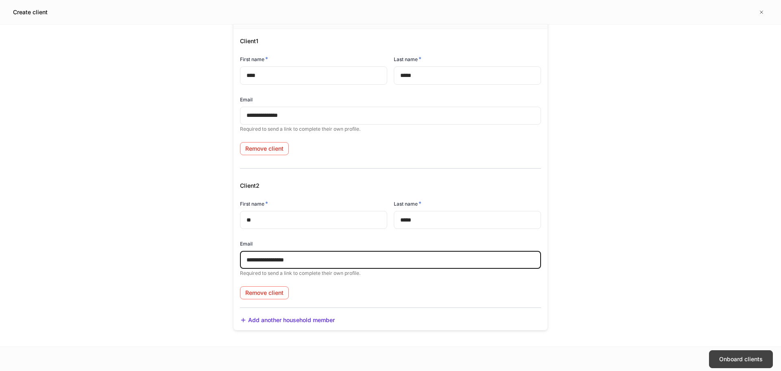
type input "**********"
click at [720, 360] on div "Onboard clients" at bounding box center [741, 359] width 44 height 8
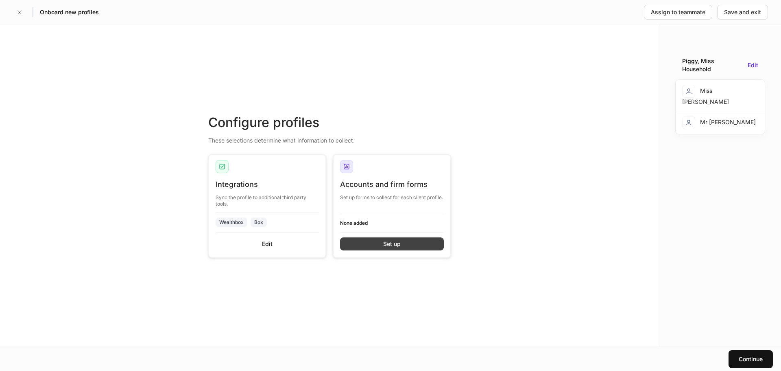
click at [372, 240] on button "Set up" at bounding box center [392, 243] width 104 height 13
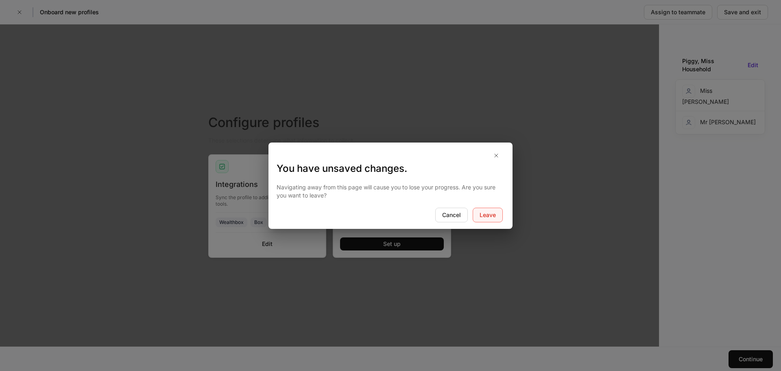
click at [487, 217] on div "Leave" at bounding box center [488, 215] width 16 height 8
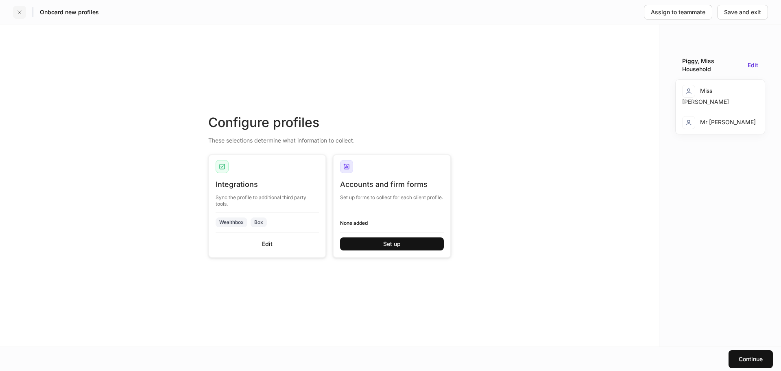
click at [20, 11] on icon "button" at bounding box center [19, 12] width 3 height 3
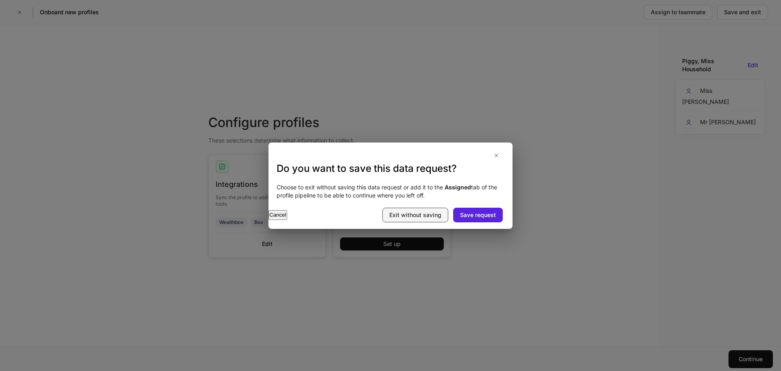
click at [431, 215] on div "Exit without saving" at bounding box center [415, 215] width 52 height 8
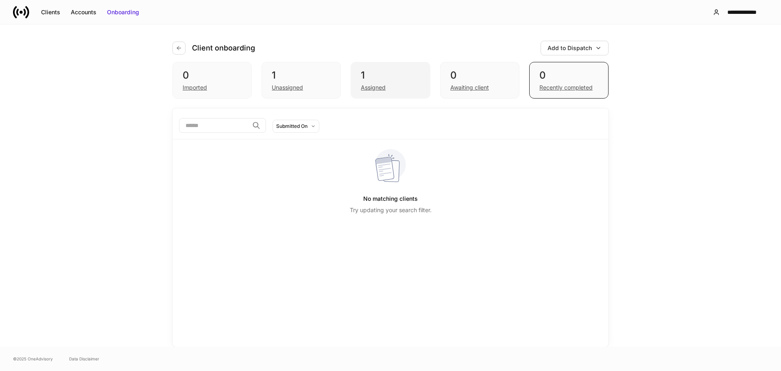
click at [400, 87] on div "Assigned" at bounding box center [390, 87] width 59 height 10
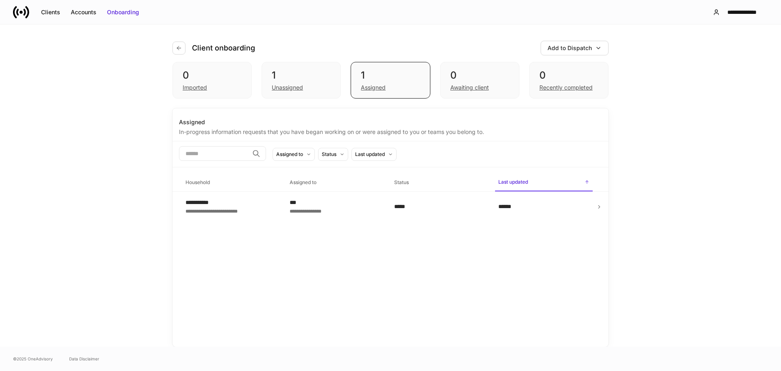
click at [26, 17] on icon at bounding box center [27, 12] width 4 height 12
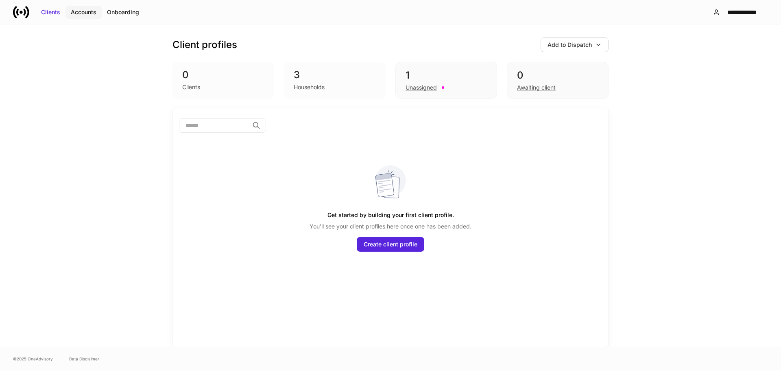
click at [90, 15] on div "Accounts" at bounding box center [84, 12] width 26 height 8
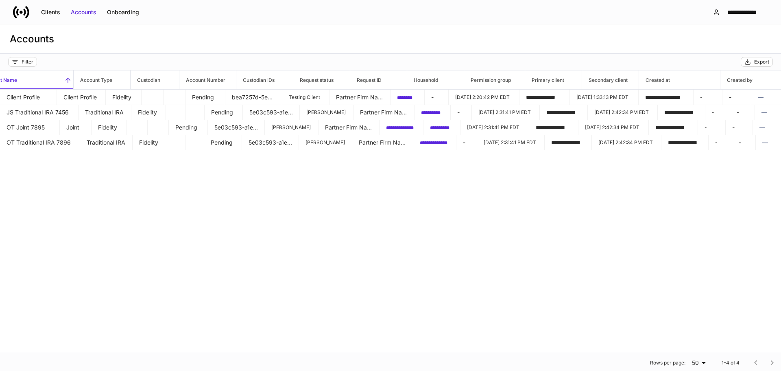
scroll to position [0, 17]
click at [31, 59] on div "Filter" at bounding box center [28, 62] width 12 height 7
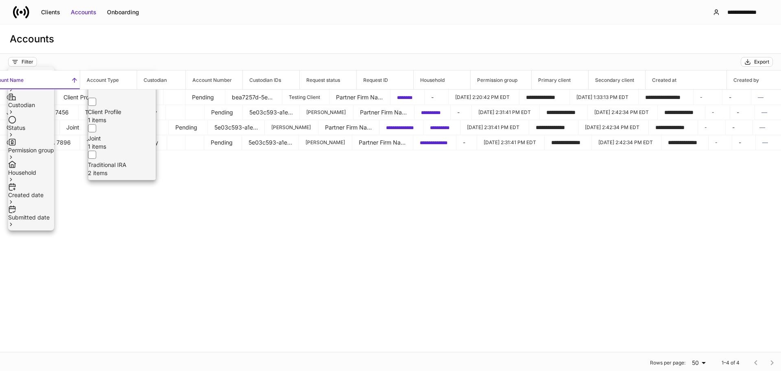
click at [180, 222] on div at bounding box center [390, 185] width 781 height 371
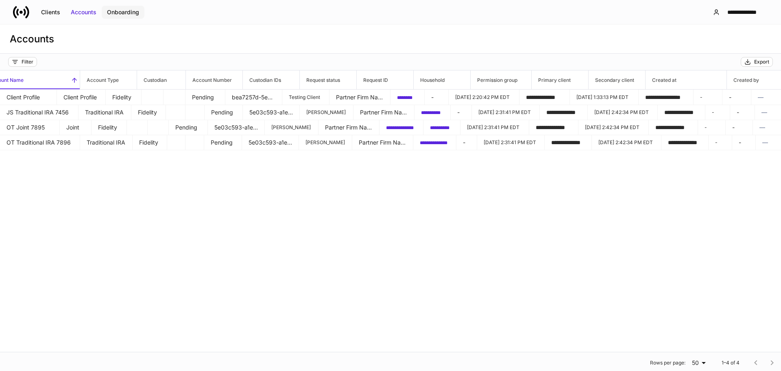
click at [118, 15] on div "Onboarding" at bounding box center [123, 12] width 32 height 8
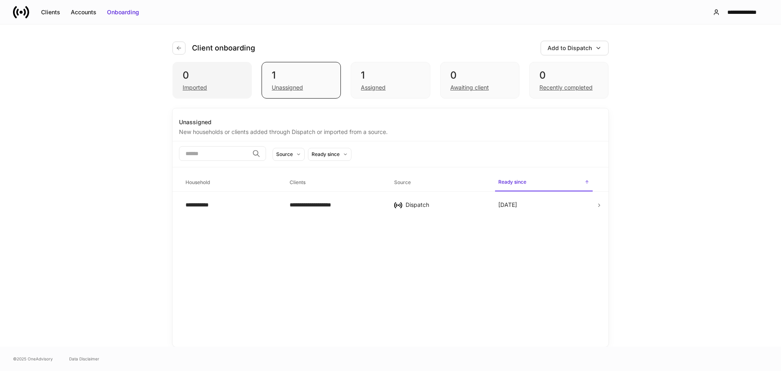
click at [196, 92] on div "0 Imported" at bounding box center [212, 80] width 79 height 37
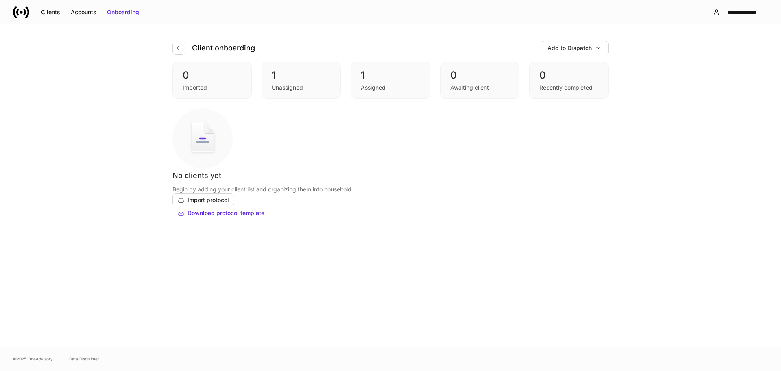
click at [15, 11] on icon at bounding box center [21, 12] width 16 height 16
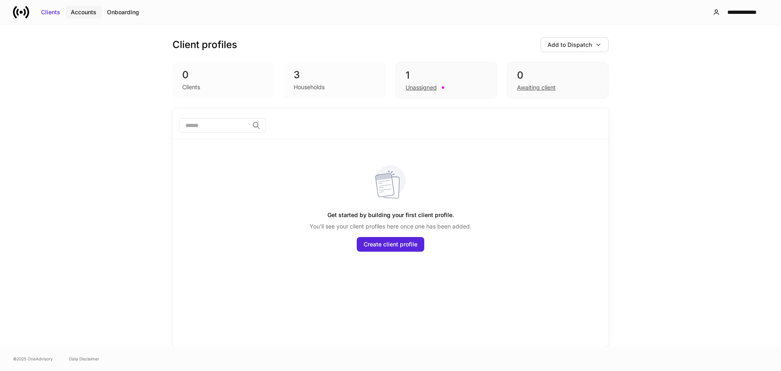
click at [75, 15] on div "Accounts" at bounding box center [84, 12] width 26 height 8
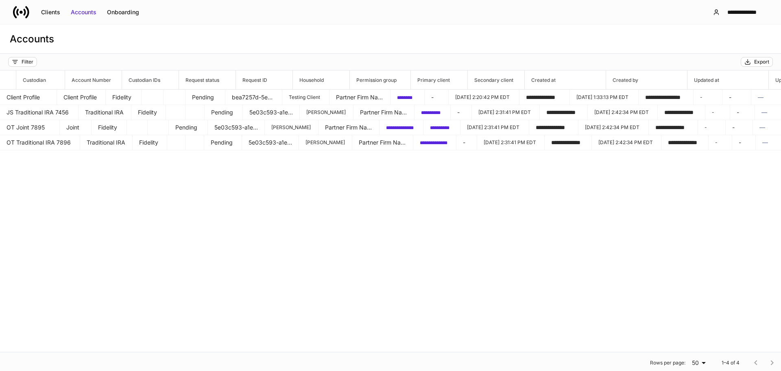
scroll to position [0, 145]
click at [19, 13] on icon at bounding box center [21, 12] width 16 height 16
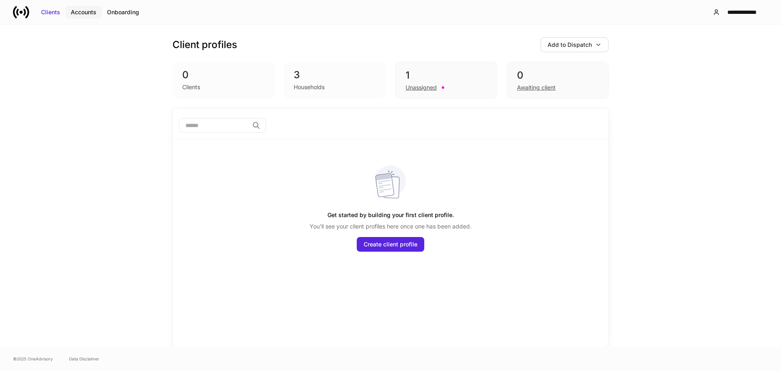
click at [79, 16] on div "Accounts" at bounding box center [84, 12] width 26 height 8
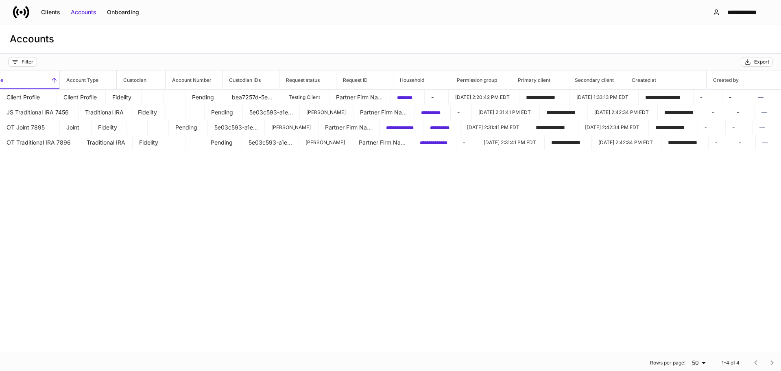
scroll to position [0, 35]
click at [128, 11] on div "Onboarding" at bounding box center [123, 12] width 32 height 8
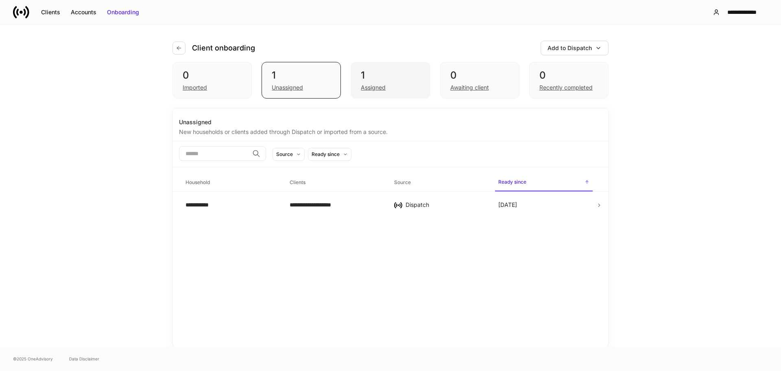
click at [376, 90] on div "Assigned" at bounding box center [373, 87] width 25 height 8
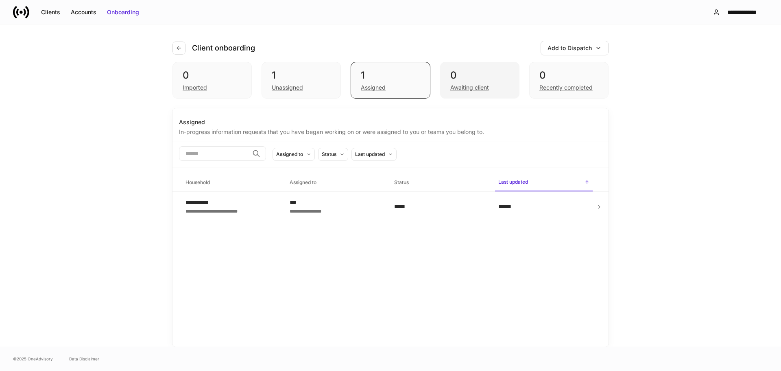
click at [486, 89] on div "Awaiting client" at bounding box center [469, 87] width 39 height 8
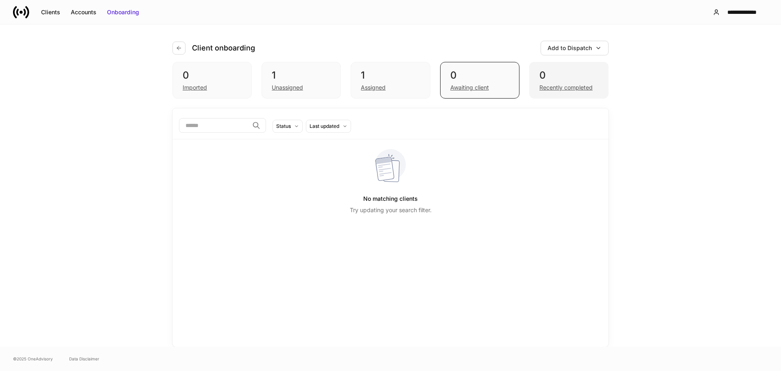
click at [582, 87] on div "Recently completed" at bounding box center [566, 87] width 53 height 8
click at [14, 12] on icon at bounding box center [15, 12] width 4 height 12
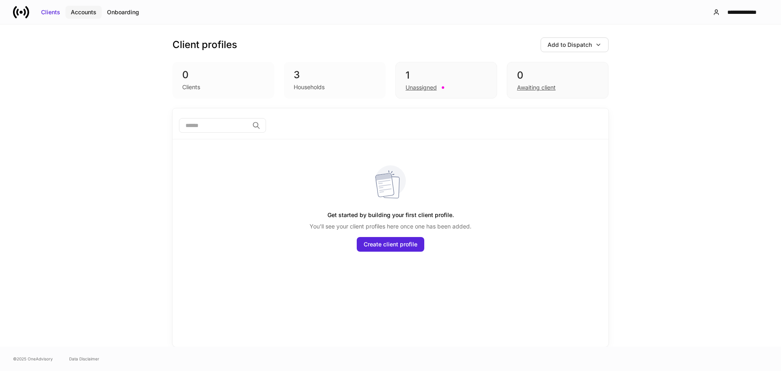
click at [75, 14] on div "Accounts" at bounding box center [84, 12] width 26 height 8
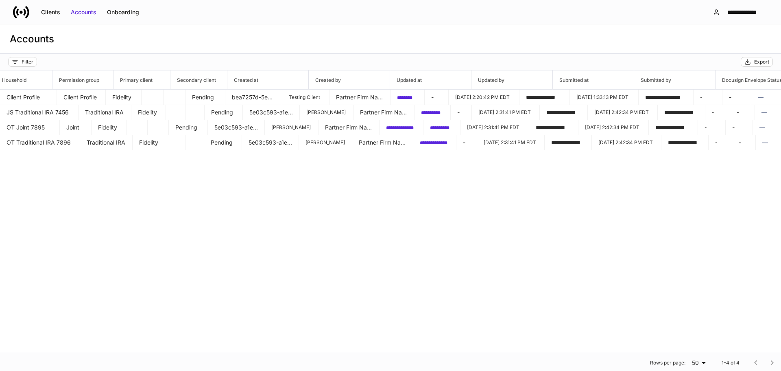
scroll to position [0, 444]
click at [31, 64] on div "Filter" at bounding box center [28, 62] width 12 height 7
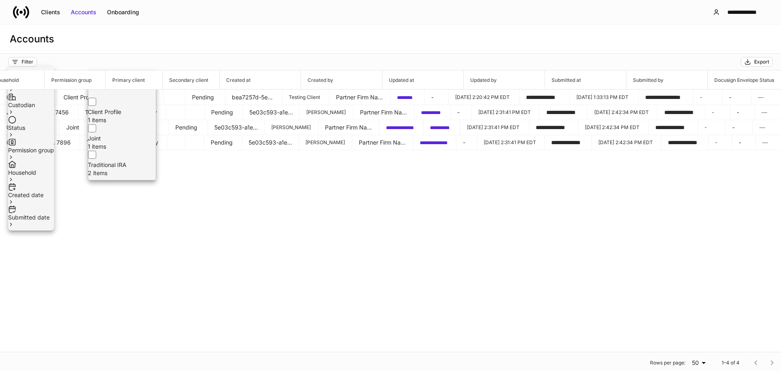
click at [433, 259] on div at bounding box center [390, 185] width 781 height 371
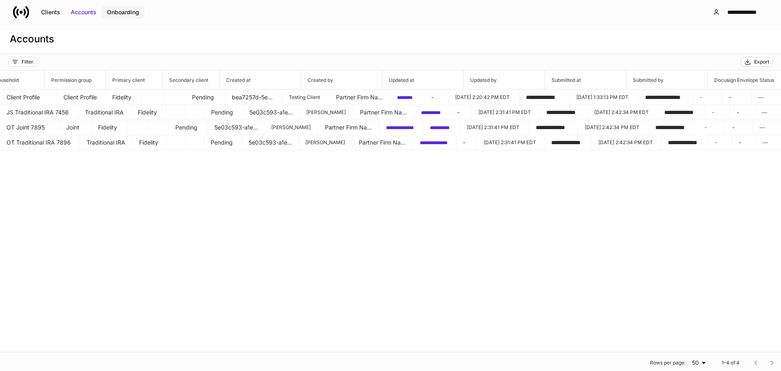
click at [122, 15] on div "Onboarding" at bounding box center [123, 12] width 32 height 8
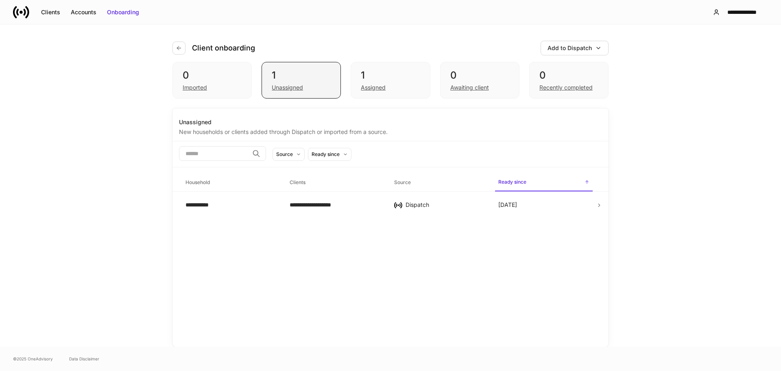
click at [290, 87] on div "Unassigned" at bounding box center [287, 87] width 31 height 8
click at [371, 87] on div "Assigned" at bounding box center [373, 87] width 25 height 8
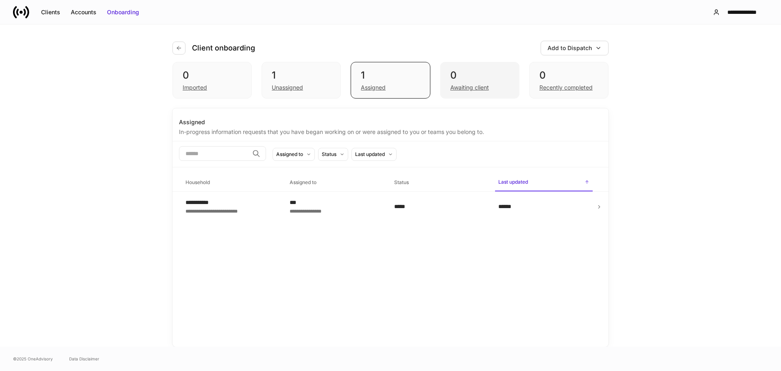
click at [483, 89] on div "Awaiting client" at bounding box center [469, 87] width 39 height 8
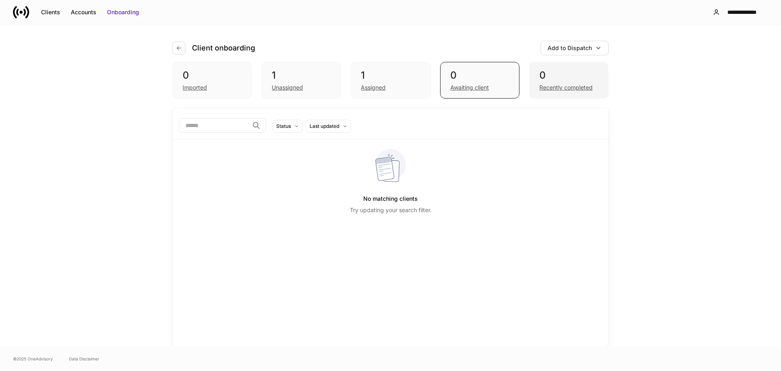
click at [572, 92] on div "0 Recently completed" at bounding box center [568, 80] width 79 height 37
click at [308, 127] on div "Submitted On" at bounding box center [291, 126] width 31 height 8
click at [207, 170] on div at bounding box center [390, 185] width 781 height 371
click at [596, 44] on div "Add to Dispatch" at bounding box center [575, 48] width 54 height 8
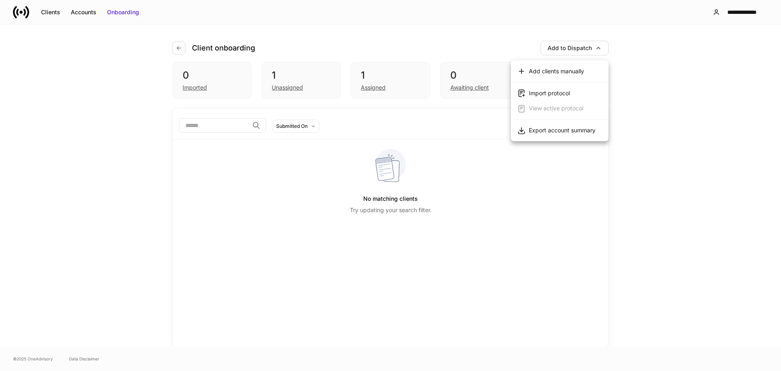
click at [584, 72] on div "Add clients manually" at bounding box center [556, 71] width 55 height 8
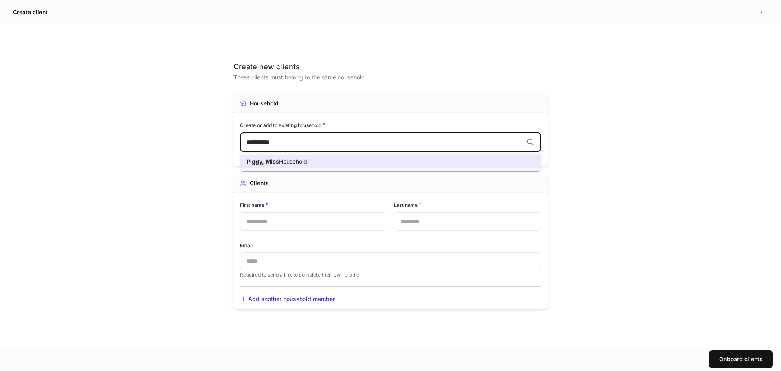
click at [298, 162] on span "Household" at bounding box center [293, 161] width 28 height 7
type input "**********"
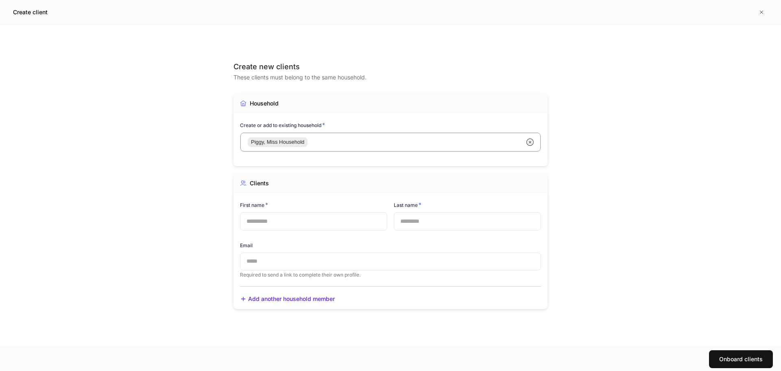
click at [279, 217] on input "text" at bounding box center [313, 221] width 147 height 18
type input "****"
type input "*****"
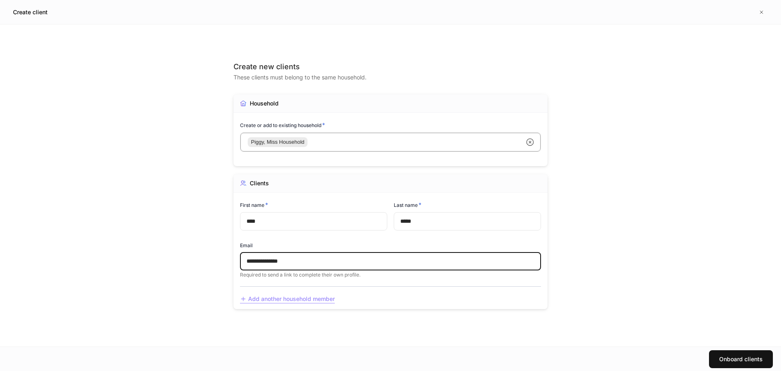
type input "**********"
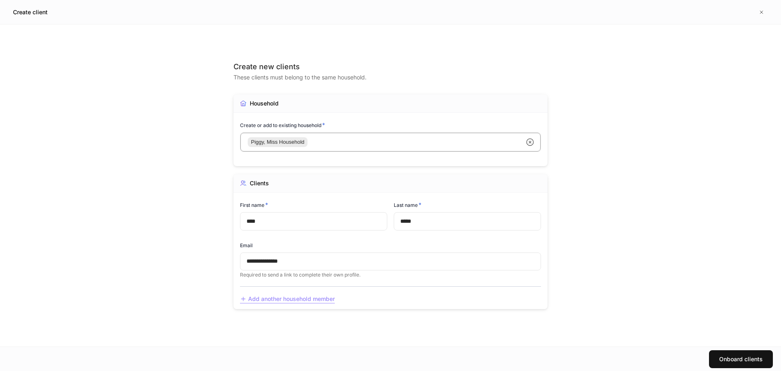
click at [266, 303] on div "Add another household member" at bounding box center [287, 299] width 95 height 9
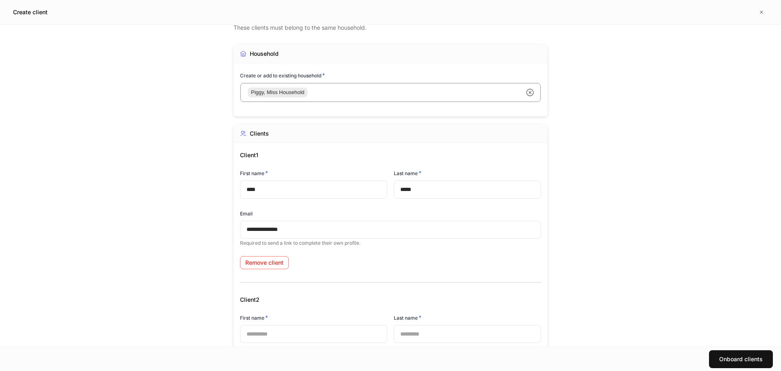
scroll to position [41, 0]
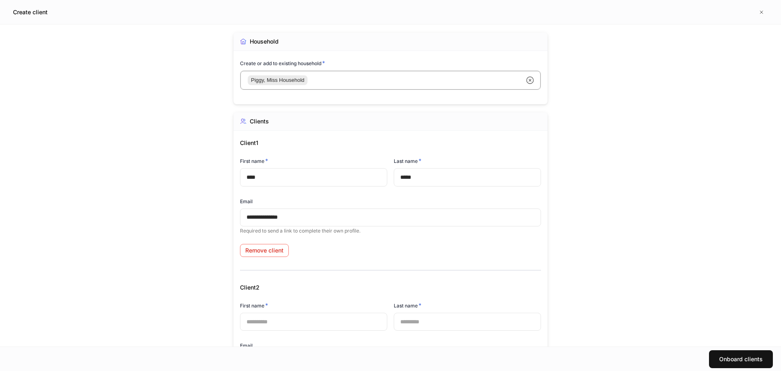
click at [259, 322] on input "text" at bounding box center [313, 322] width 147 height 18
type input "**"
type input "*****"
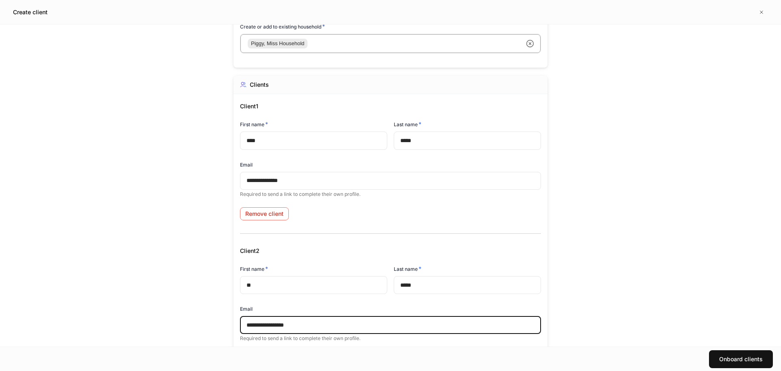
scroll to position [142, 0]
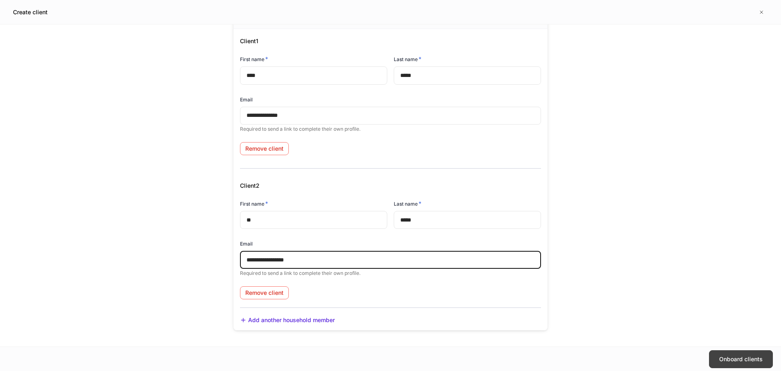
type input "**********"
click at [728, 360] on div "Onboard clients" at bounding box center [741, 359] width 44 height 8
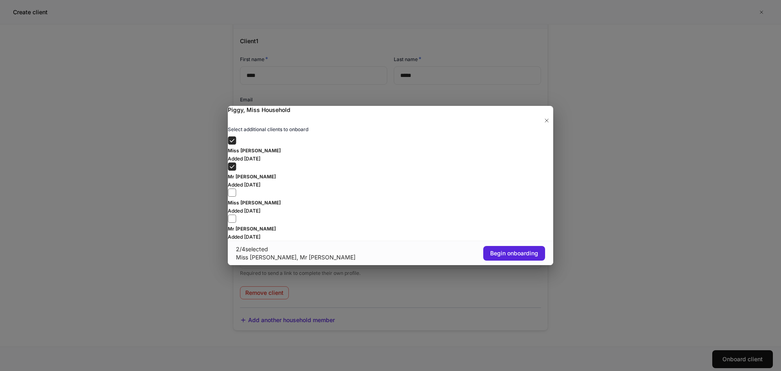
click at [247, 208] on label "Miss [PERSON_NAME] Added [DATE]" at bounding box center [391, 201] width 326 height 26
click at [526, 257] on div "Begin onboarding" at bounding box center [514, 253] width 48 height 8
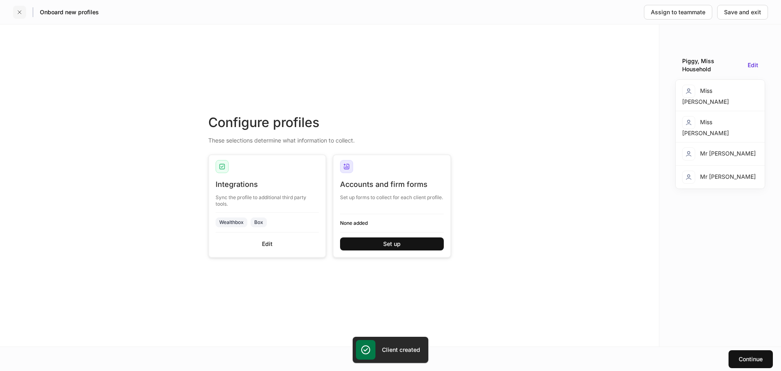
click at [21, 6] on button "button" at bounding box center [19, 12] width 13 height 13
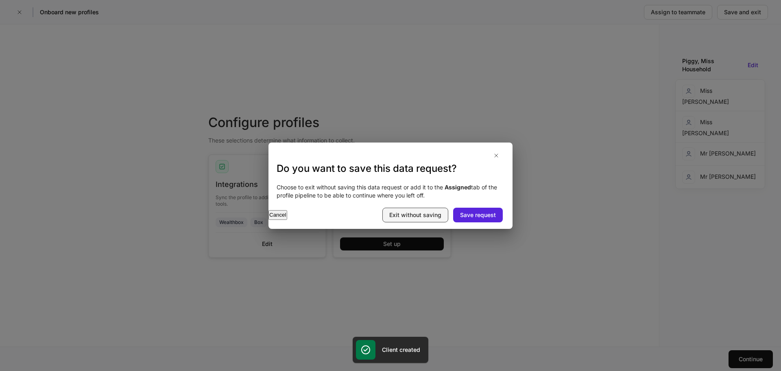
click at [425, 217] on div "Exit without saving" at bounding box center [415, 215] width 52 height 8
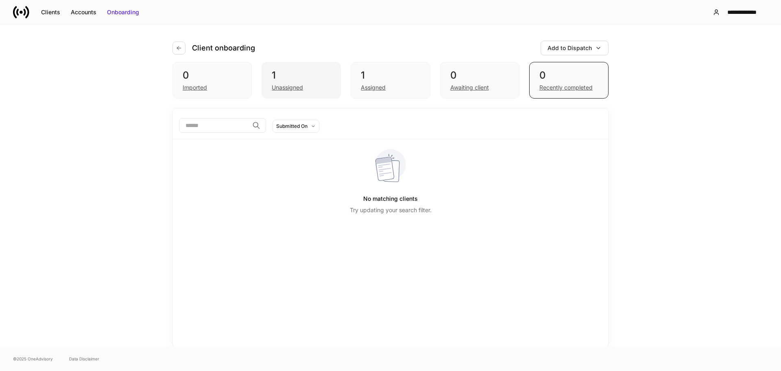
click at [293, 89] on div "Unassigned" at bounding box center [287, 87] width 31 height 8
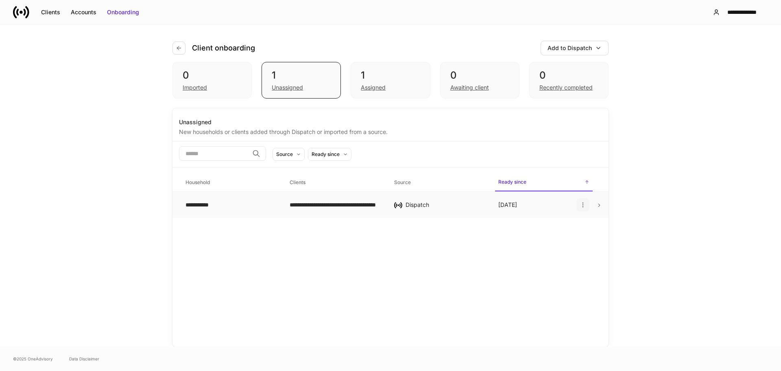
click at [585, 207] on icon "button" at bounding box center [583, 204] width 7 height 7
click at [562, 240] on p "Delete household" at bounding box center [554, 244] width 46 height 8
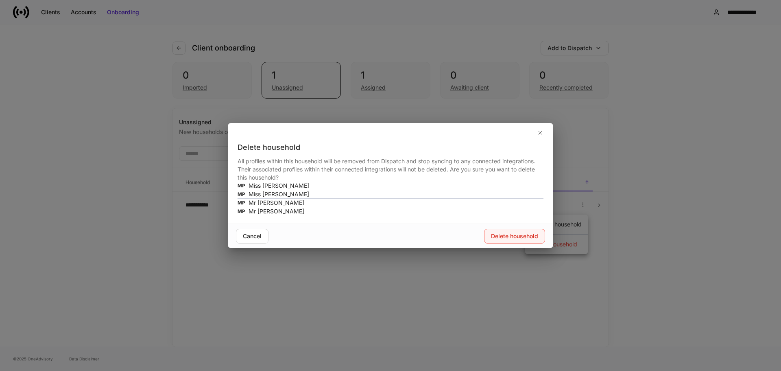
click at [518, 240] on div "Delete household" at bounding box center [514, 236] width 47 height 8
